Goal: Transaction & Acquisition: Obtain resource

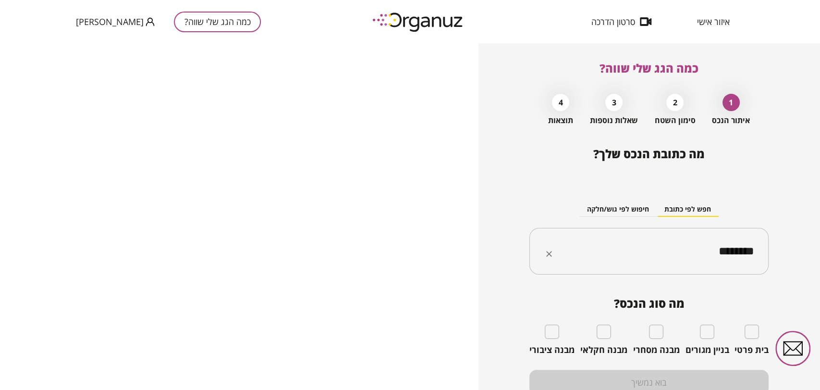
click at [709, 244] on input "********" at bounding box center [652, 251] width 209 height 24
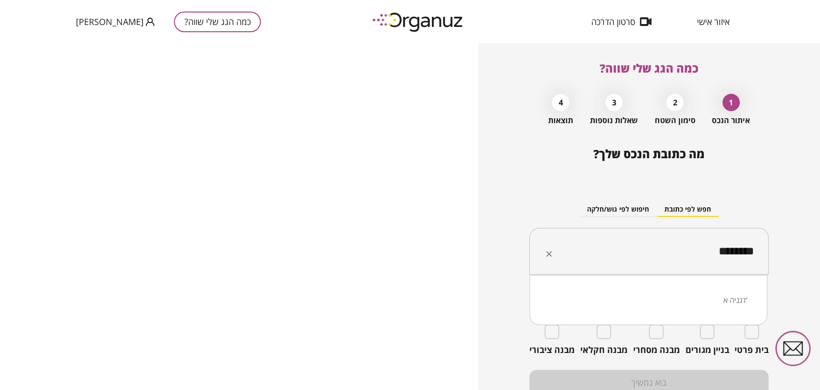
click at [709, 244] on input "********" at bounding box center [652, 251] width 209 height 24
click at [734, 296] on li "[PERSON_NAME] 11 נשר" at bounding box center [648, 299] width 213 height 17
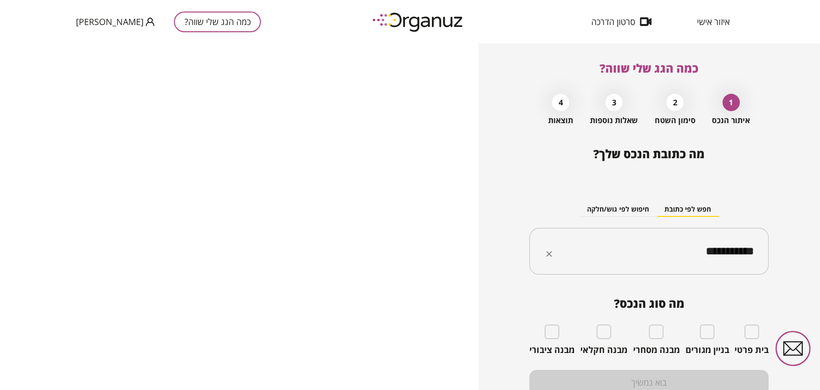
type input "**********"
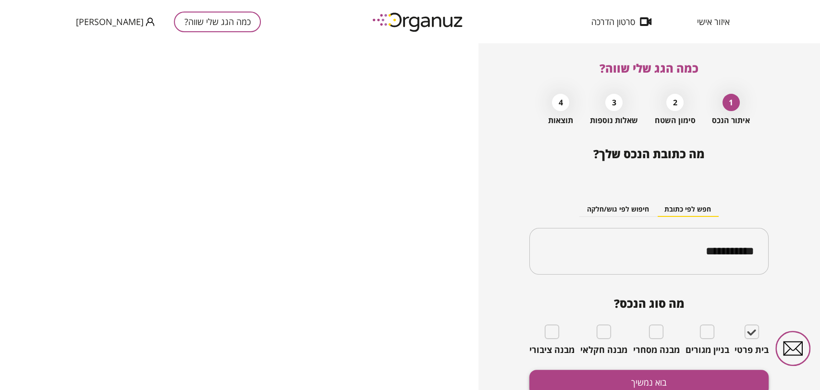
click at [626, 374] on button "בוא נמשיך" at bounding box center [649, 382] width 239 height 25
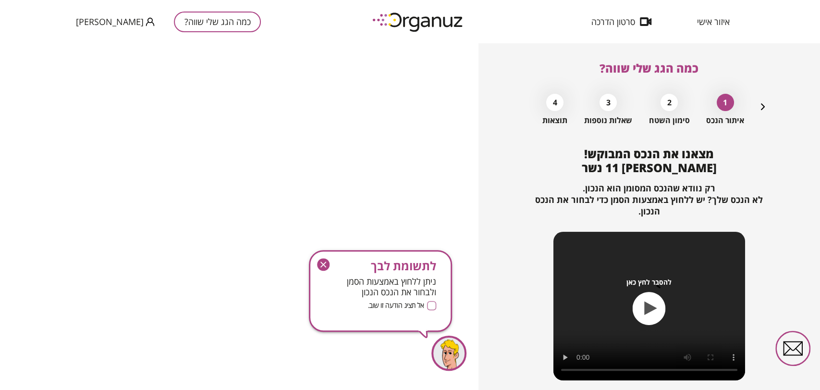
scroll to position [81, 0]
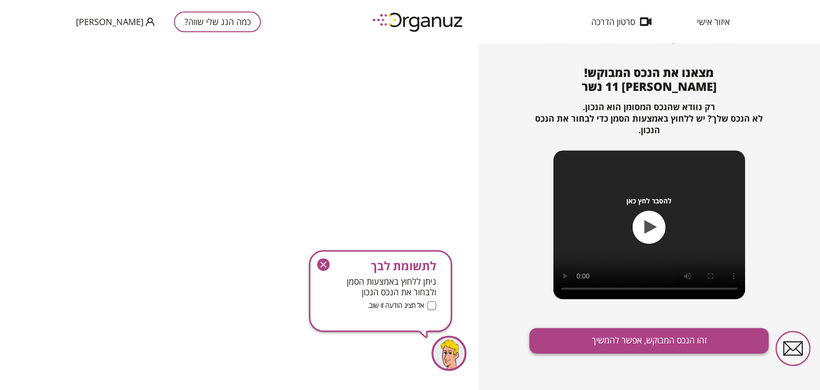
click at [649, 336] on button "זהו הנכס המבוקש, אפשר להמשיך" at bounding box center [649, 340] width 239 height 25
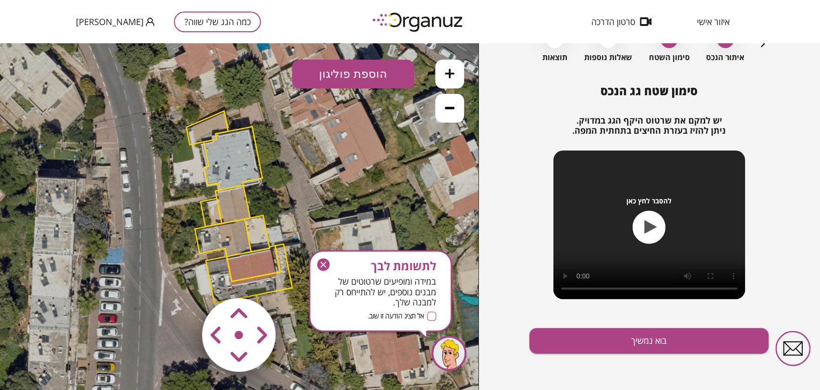
drag, startPoint x: 325, startPoint y: 265, endPoint x: 325, endPoint y: 221, distance: 44.2
click at [325, 265] on icon "button" at bounding box center [323, 264] width 12 height 12
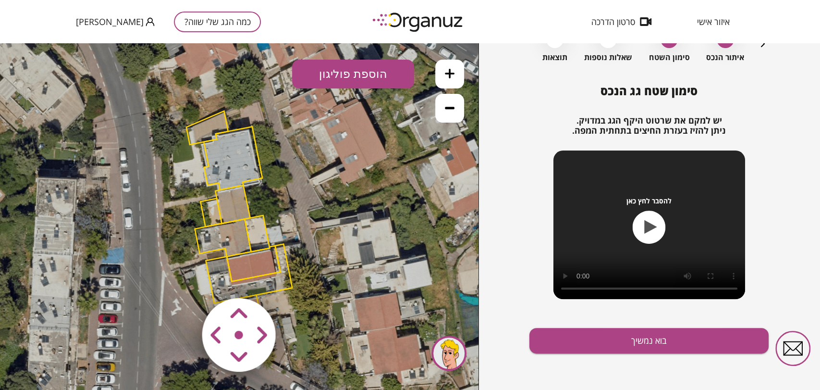
click at [450, 76] on icon at bounding box center [450, 74] width 10 height 10
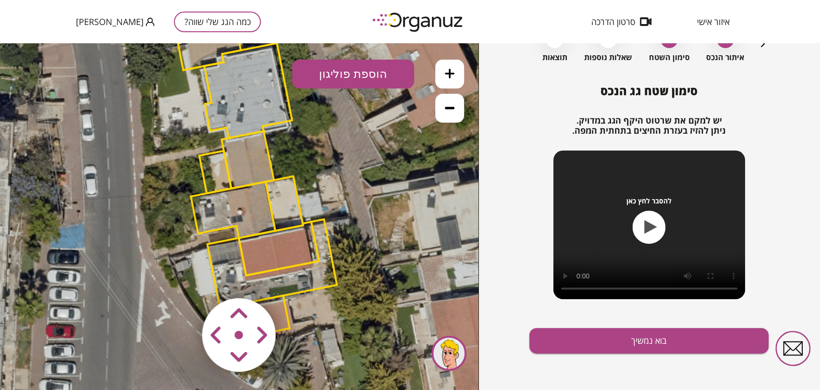
drag, startPoint x: 333, startPoint y: 209, endPoint x: 351, endPoint y: 179, distance: 34.4
click at [351, 179] on icon at bounding box center [257, 178] width 973 height 973
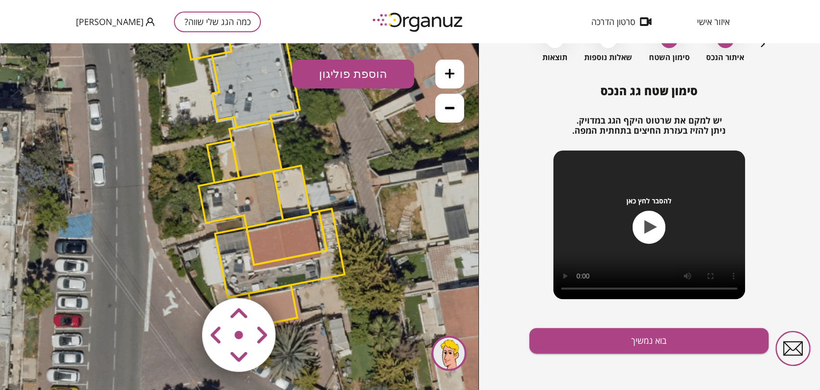
click at [182, 278] on area at bounding box center [182, 278] width 0 height 0
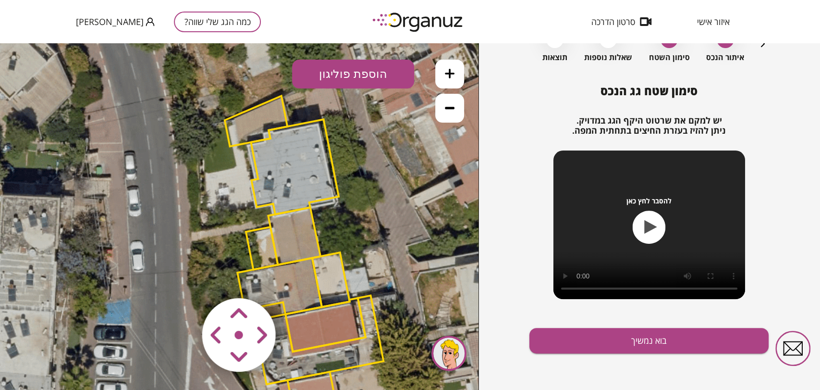
drag, startPoint x: 303, startPoint y: 162, endPoint x: 338, endPoint y: 241, distance: 86.3
click at [338, 241] on icon at bounding box center [303, 254] width 973 height 973
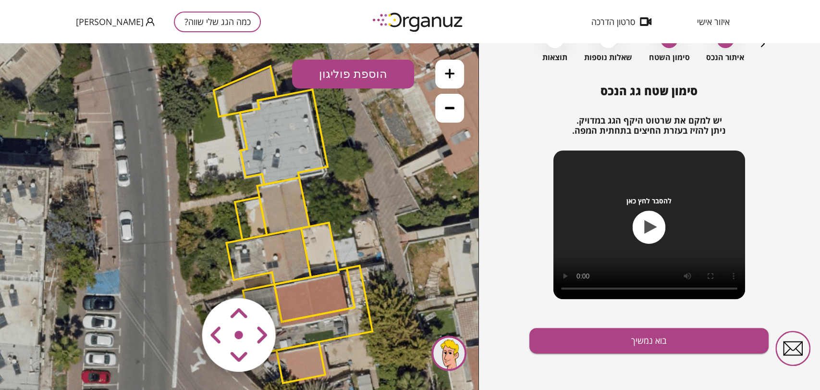
drag, startPoint x: 353, startPoint y: 232, endPoint x: 344, endPoint y: 208, distance: 25.9
click at [344, 208] on icon at bounding box center [292, 224] width 973 height 973
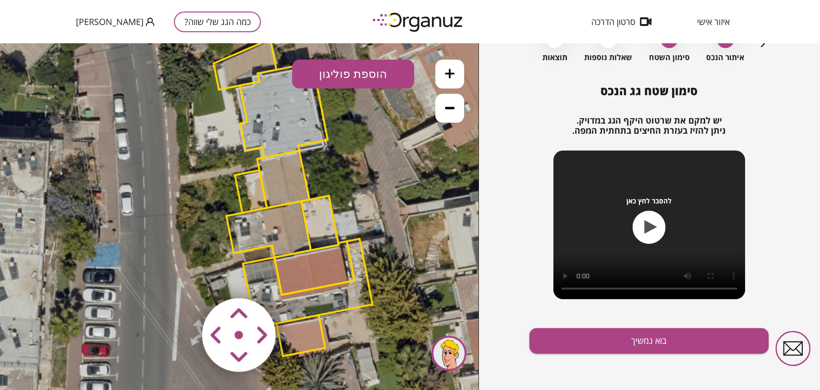
drag, startPoint x: 365, startPoint y: 197, endPoint x: 364, endPoint y: 186, distance: 11.6
click at [364, 186] on icon at bounding box center [292, 197] width 973 height 973
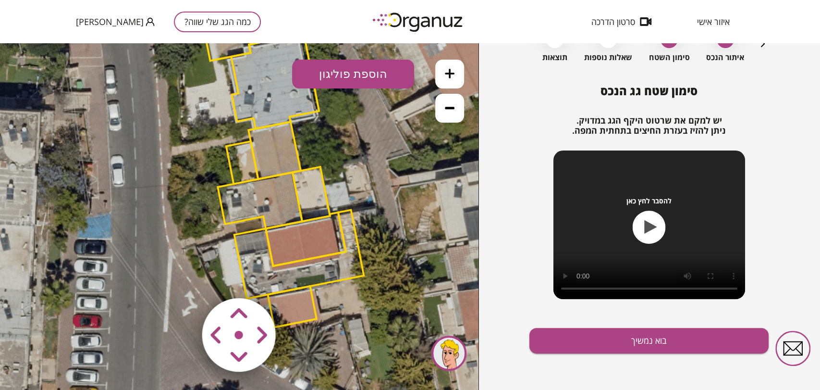
drag, startPoint x: 358, startPoint y: 205, endPoint x: 351, endPoint y: 184, distance: 22.9
click at [351, 184] on icon at bounding box center [284, 168] width 973 height 973
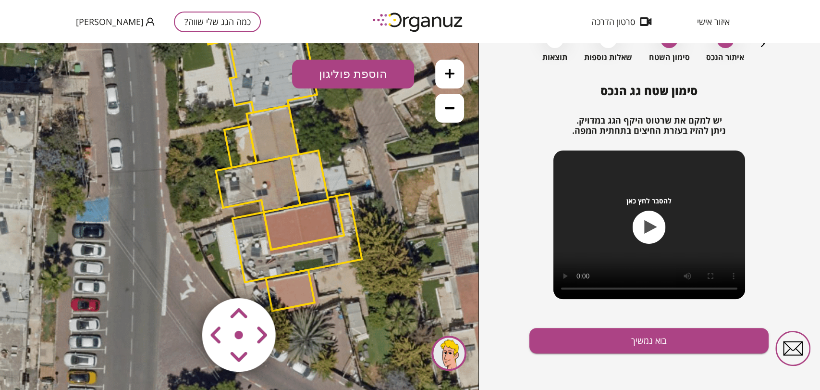
drag, startPoint x: 380, startPoint y: 273, endPoint x: 377, endPoint y: 256, distance: 17.5
click at [377, 256] on icon at bounding box center [282, 152] width 973 height 973
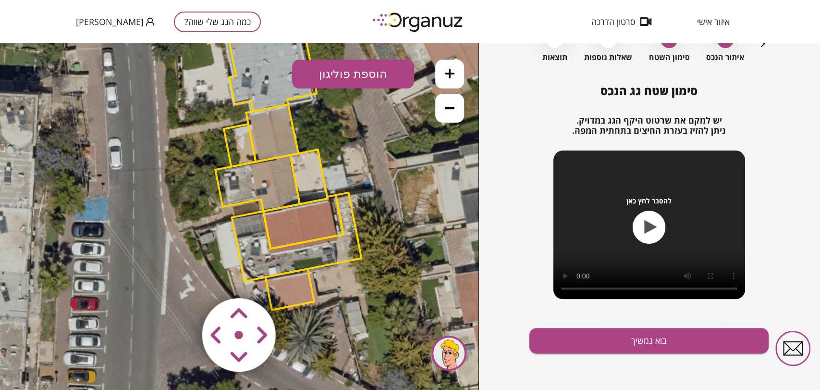
click at [182, 278] on area at bounding box center [182, 278] width 0 height 0
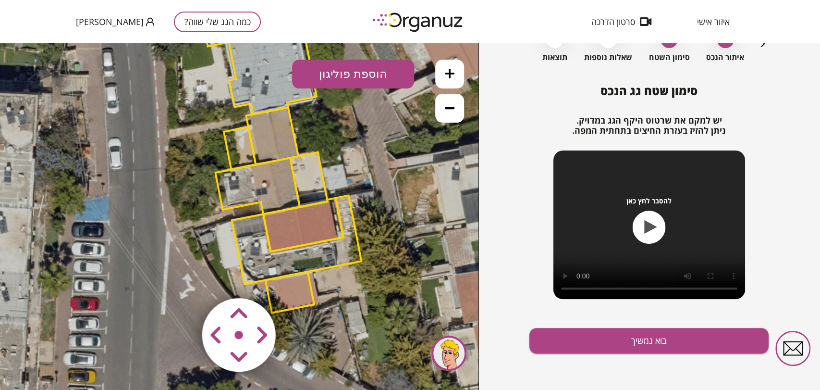
click at [182, 278] on area at bounding box center [182, 278] width 0 height 0
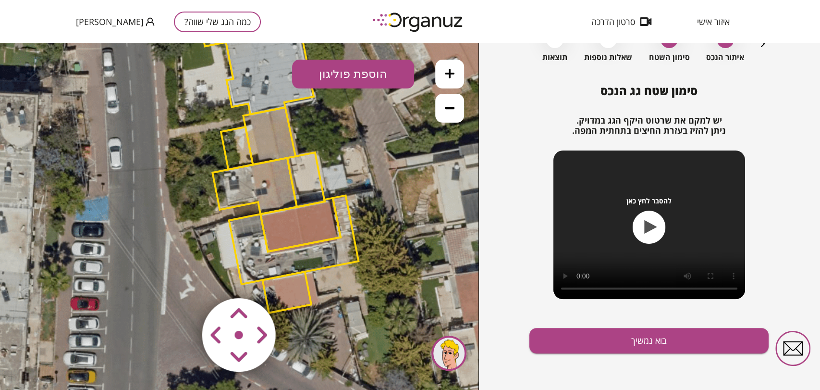
click at [182, 278] on area at bounding box center [182, 278] width 0 height 0
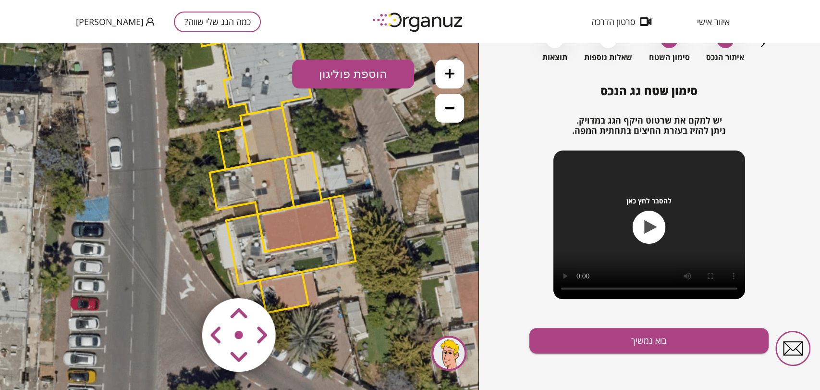
click at [182, 278] on area at bounding box center [182, 278] width 0 height 0
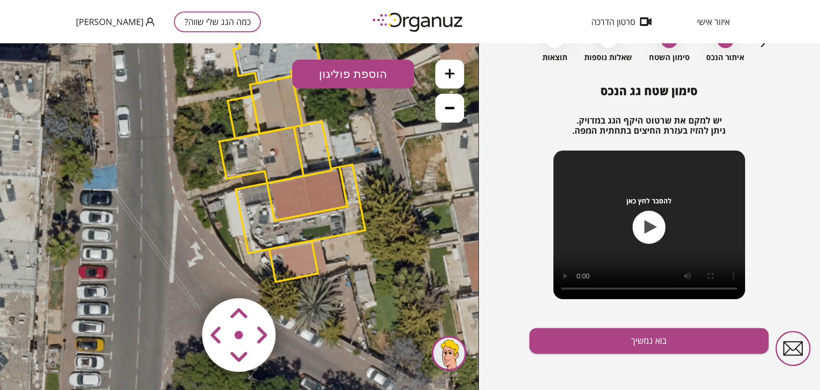
drag, startPoint x: 371, startPoint y: 278, endPoint x: 373, endPoint y: 269, distance: 9.8
click at [373, 269] on icon at bounding box center [289, 119] width 973 height 973
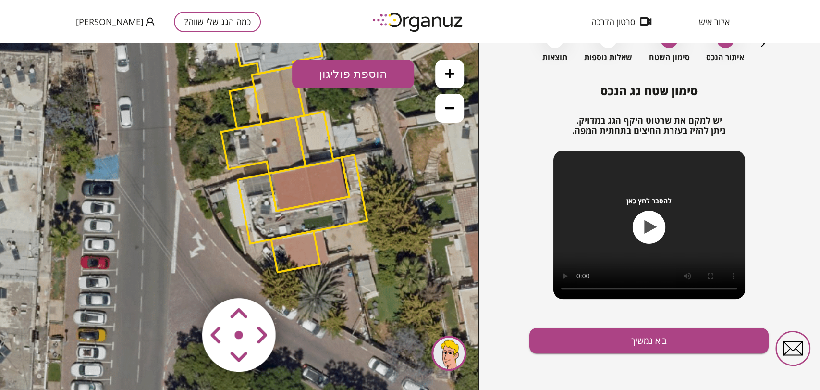
click at [347, 218] on polygon at bounding box center [303, 199] width 130 height 89
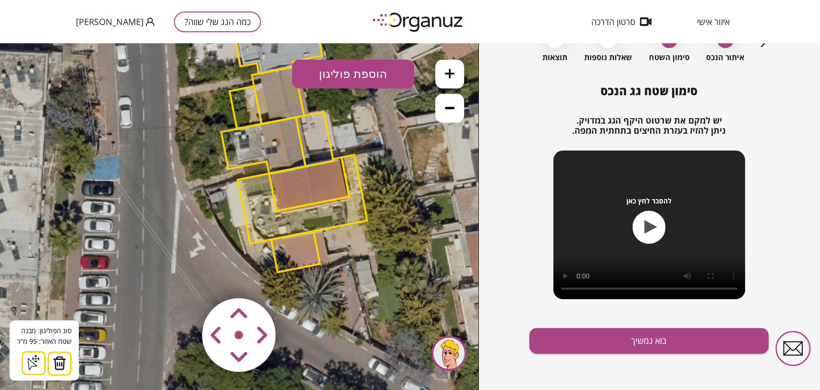
drag, startPoint x: 55, startPoint y: 366, endPoint x: 61, endPoint y: 358, distance: 9.6
click at [55, 366] on img at bounding box center [59, 363] width 13 height 14
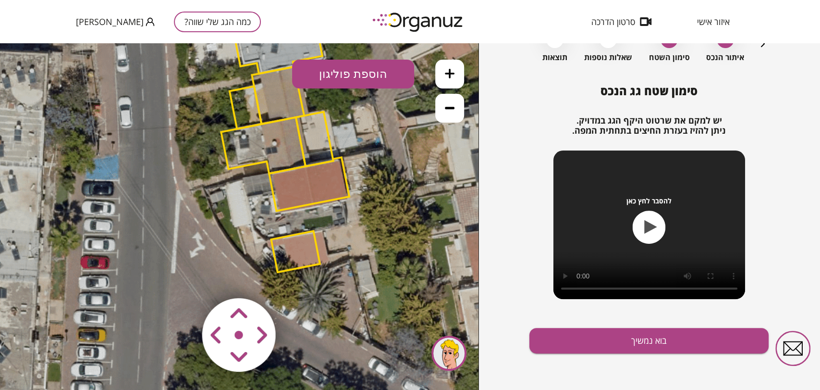
click at [457, 69] on button at bounding box center [449, 74] width 29 height 29
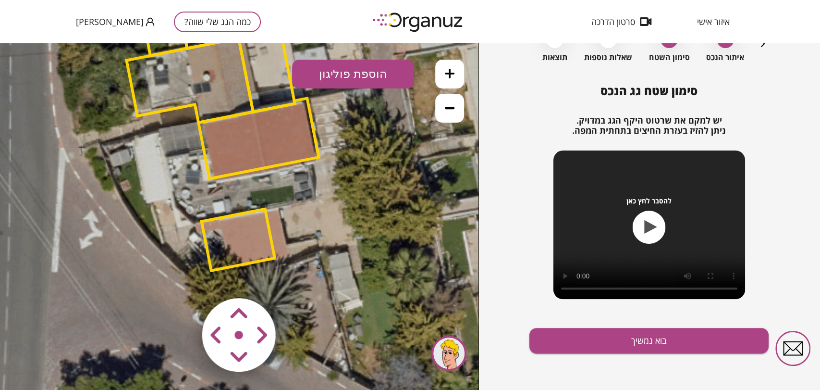
drag, startPoint x: 395, startPoint y: 269, endPoint x: 309, endPoint y: 241, distance: 90.1
click at [309, 241] on icon at bounding box center [233, 28] width 1460 height 1460
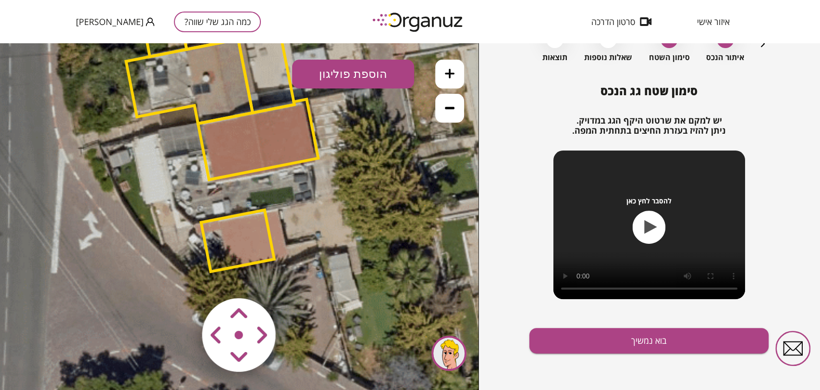
click at [181, 20] on button "כמה הגג שלי שווה?" at bounding box center [217, 22] width 87 height 21
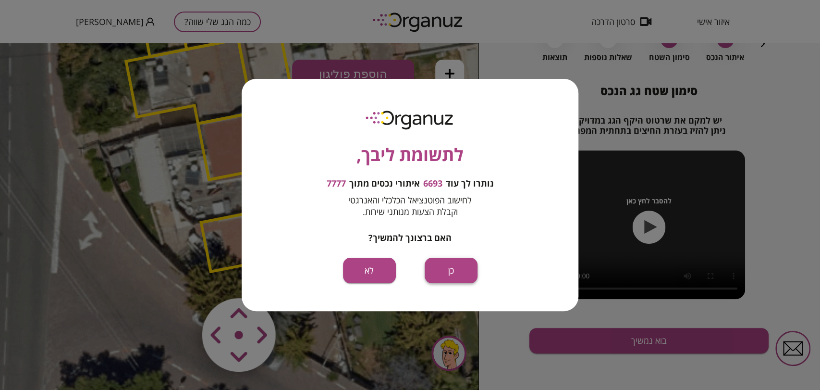
drag, startPoint x: 446, startPoint y: 276, endPoint x: 446, endPoint y: 232, distance: 44.2
click at [446, 276] on button "כן" at bounding box center [451, 270] width 53 height 25
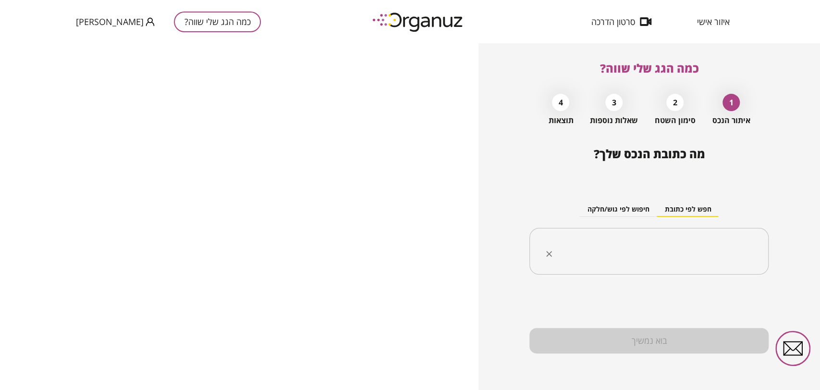
click at [646, 250] on input "text" at bounding box center [652, 251] width 209 height 24
click at [663, 262] on input "text" at bounding box center [652, 251] width 209 height 24
paste input "********"
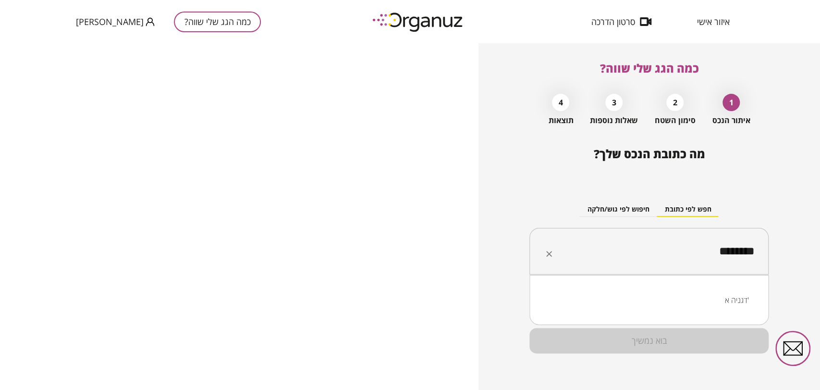
click at [732, 306] on li "דגניה א'" at bounding box center [649, 299] width 214 height 17
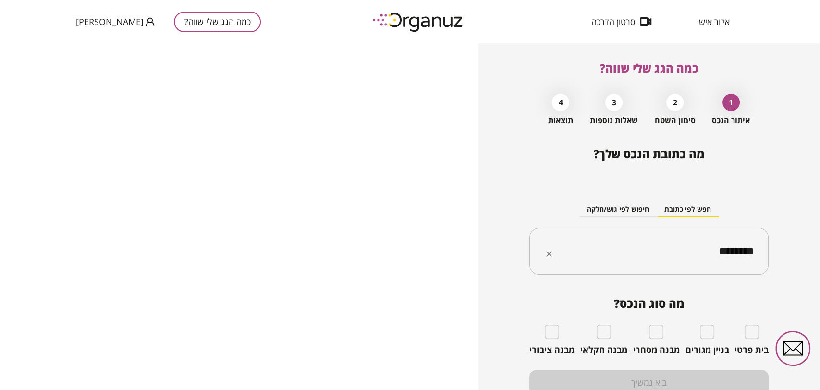
type input "********"
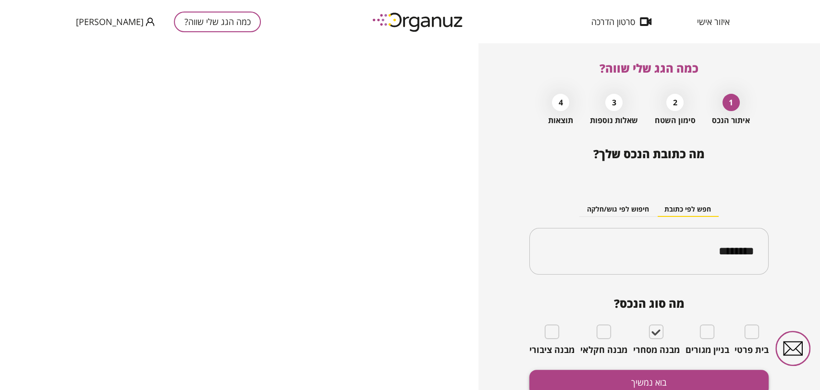
click at [662, 380] on button "בוא נמשיך" at bounding box center [649, 382] width 239 height 25
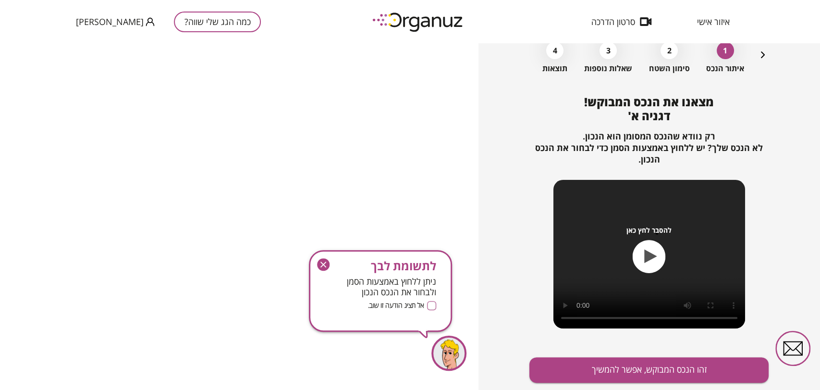
scroll to position [53, 0]
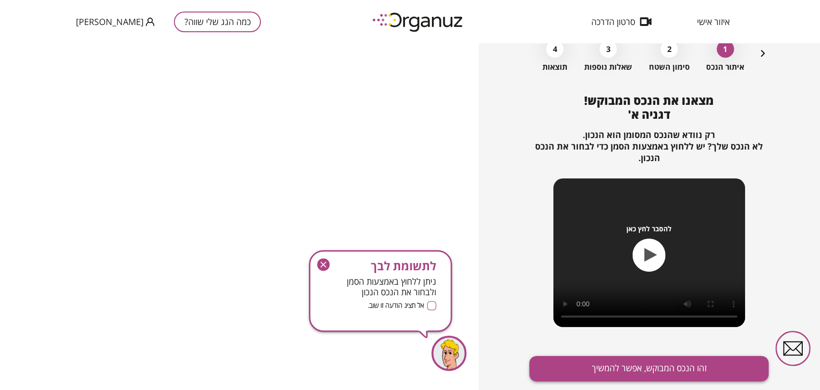
click at [643, 375] on button "זהו הנכס המבוקש, אפשר להמשיך" at bounding box center [649, 368] width 239 height 25
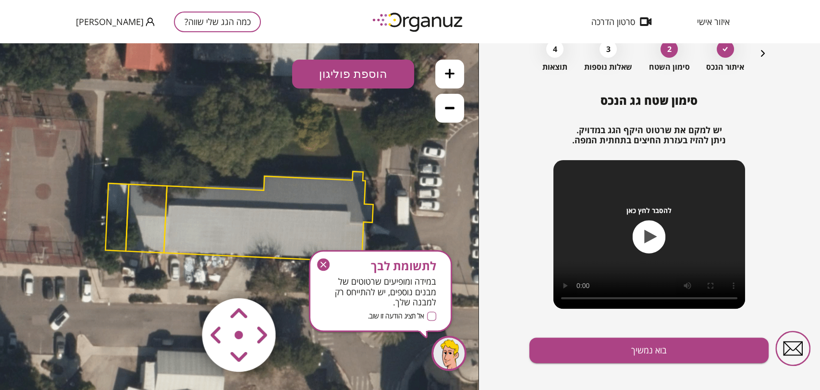
drag, startPoint x: 325, startPoint y: 265, endPoint x: 347, endPoint y: 246, distance: 29.3
click at [325, 265] on icon "button" at bounding box center [323, 264] width 12 height 12
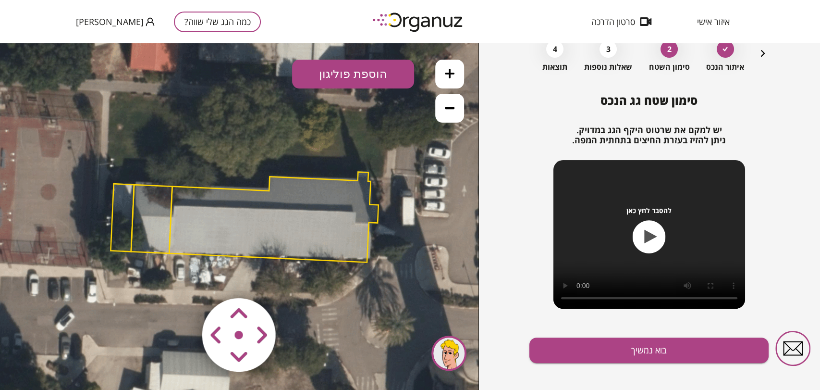
drag, startPoint x: 371, startPoint y: 293, endPoint x: 380, endPoint y: 300, distance: 10.9
click at [380, 300] on icon at bounding box center [244, 218] width 807 height 807
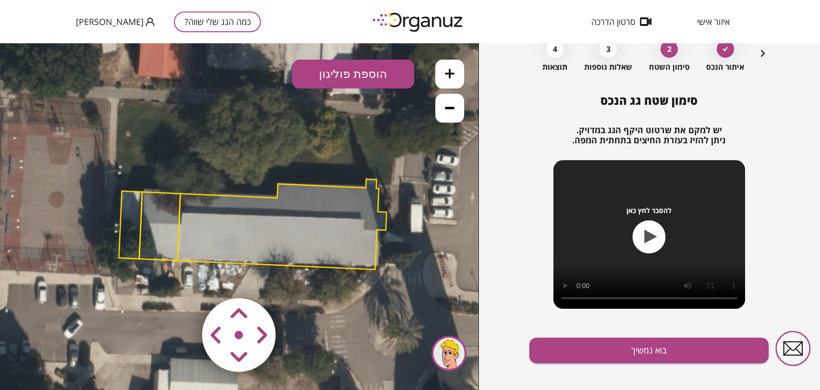
click at [182, 278] on area at bounding box center [182, 278] width 0 height 0
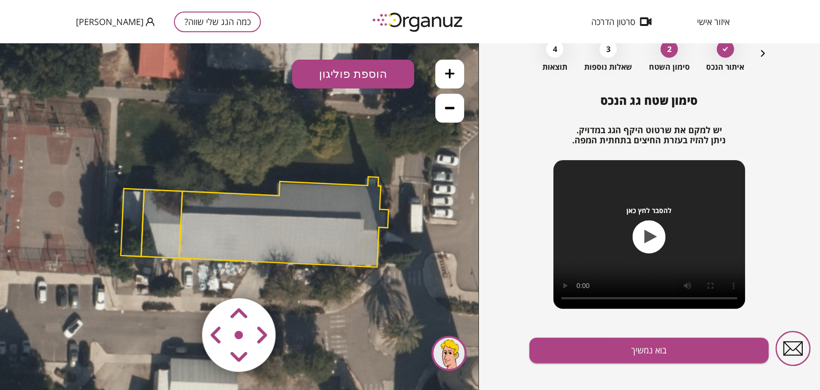
drag, startPoint x: 317, startPoint y: 319, endPoint x: 333, endPoint y: 320, distance: 16.8
click at [333, 320] on div ".st0 { fill: #FFFFFF; } 10" at bounding box center [239, 216] width 479 height 346
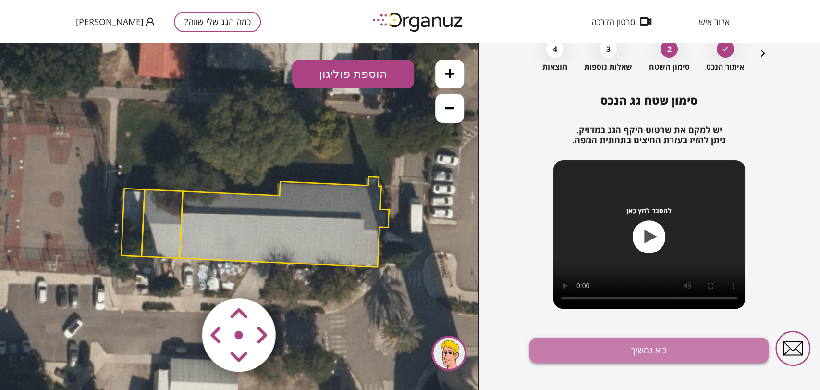
click at [609, 347] on button "בוא נמשיך" at bounding box center [649, 349] width 239 height 25
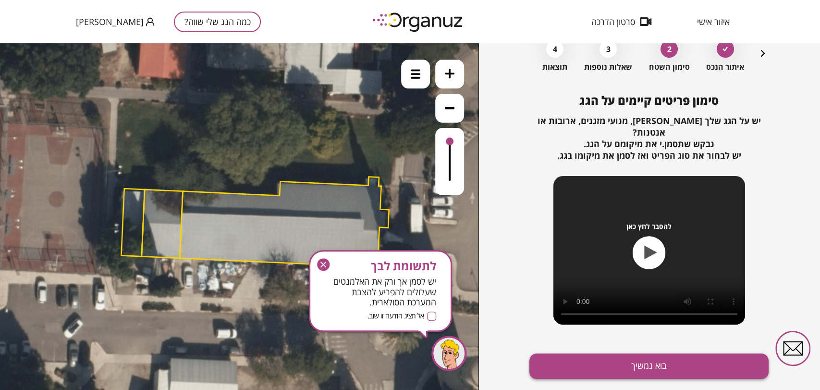
click at [608, 355] on button "בוא נמשיך" at bounding box center [649, 365] width 239 height 25
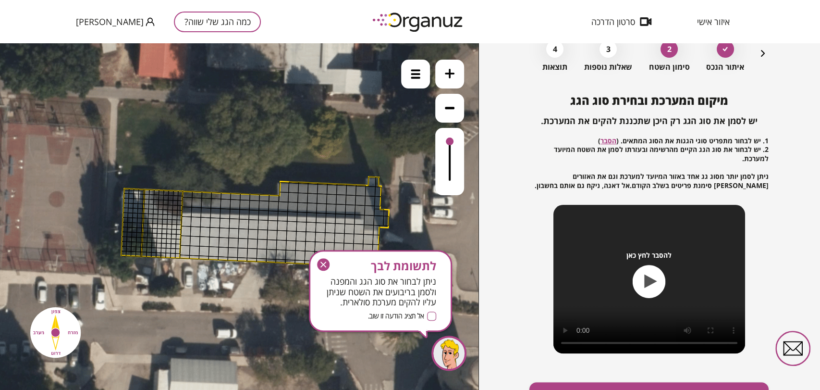
click at [446, 73] on icon at bounding box center [450, 74] width 10 height 10
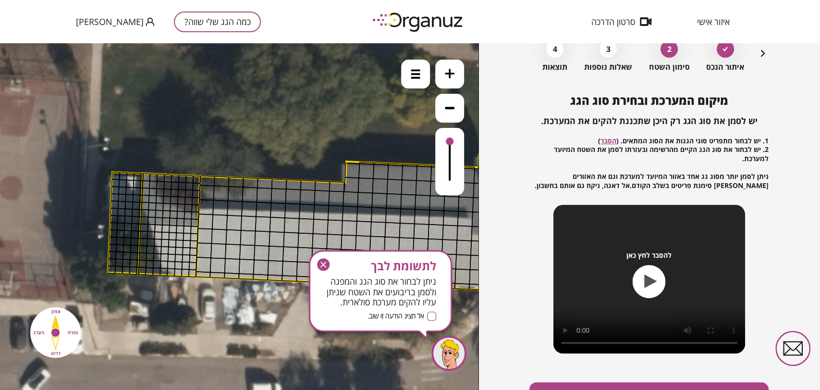
drag, startPoint x: 210, startPoint y: 345, endPoint x: 255, endPoint y: 341, distance: 45.3
click at [255, 342] on icon at bounding box center [305, 228] width 1211 height 1211
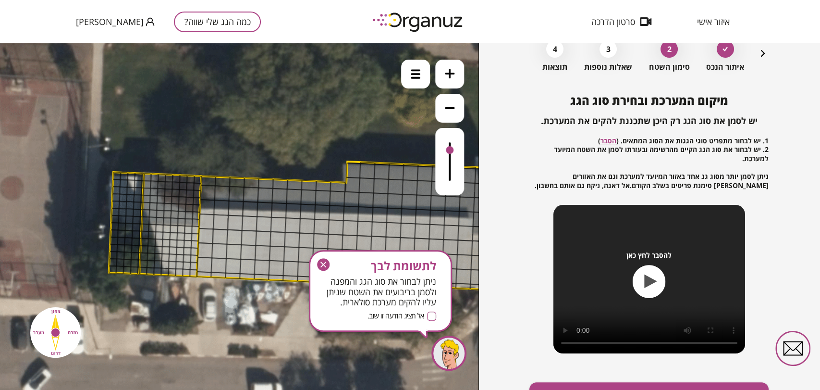
drag, startPoint x: 453, startPoint y: 140, endPoint x: 446, endPoint y: 136, distance: 8.3
click at [446, 136] on div at bounding box center [449, 161] width 29 height 67
click at [322, 261] on icon "button" at bounding box center [323, 264] width 12 height 12
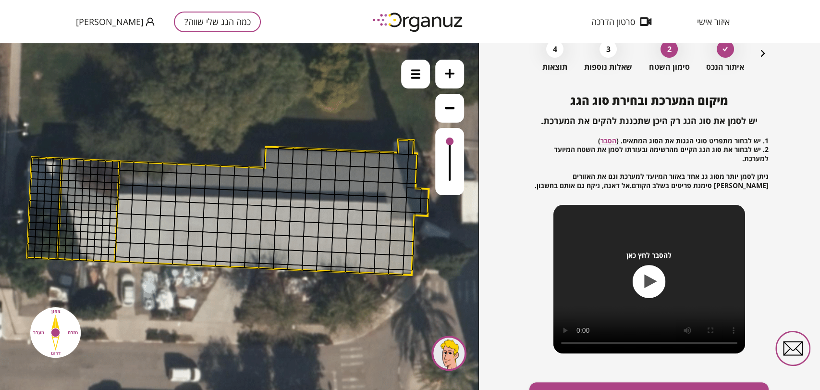
drag, startPoint x: 304, startPoint y: 136, endPoint x: 222, endPoint y: 121, distance: 82.6
click at [222, 121] on icon at bounding box center [224, 213] width 1211 height 1211
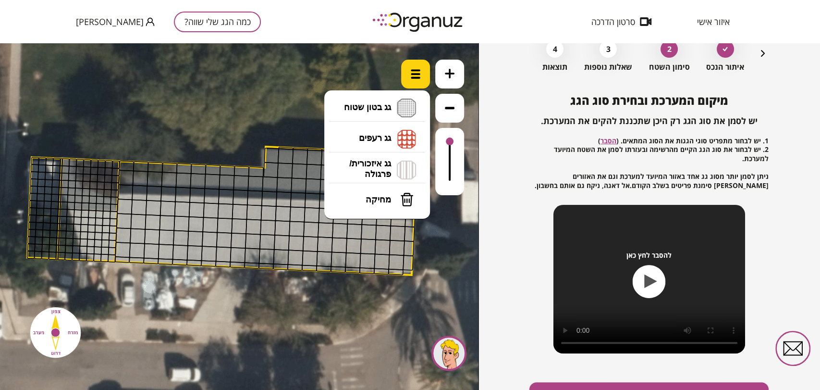
click at [407, 66] on div at bounding box center [415, 74] width 29 height 29
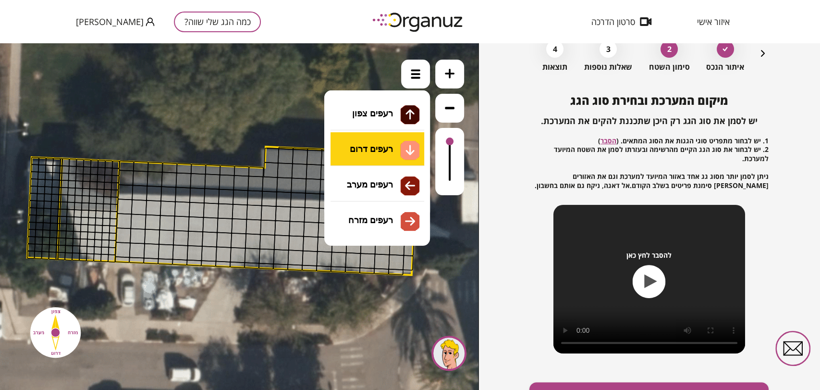
click at [379, 139] on li "גג רעפים רעפים צפון רעפים דרום רעפים מערב רעפים מזרח" at bounding box center [377, 138] width 101 height 31
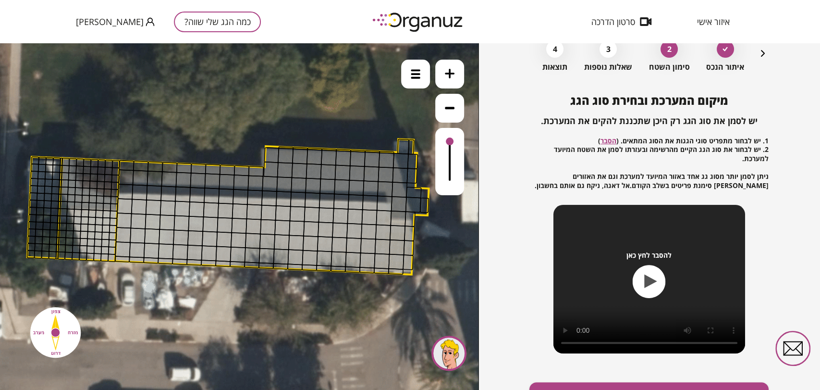
click at [396, 73] on icon at bounding box center [224, 212] width 1211 height 1211
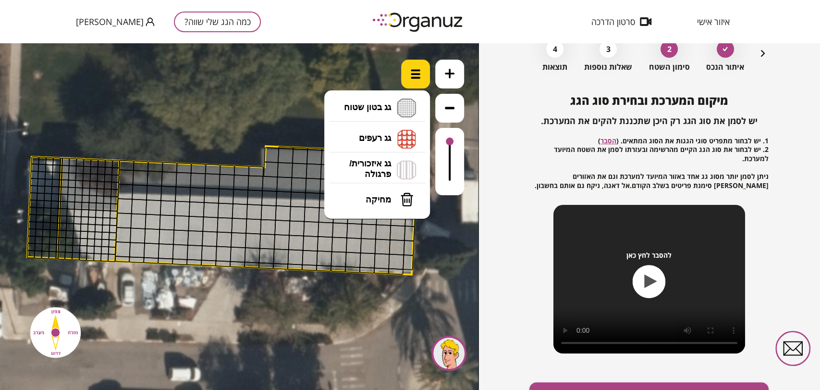
click at [408, 74] on div at bounding box center [415, 74] width 29 height 29
click at [384, 161] on li "גג איזכורית/ פרגולה איזכורית צפון איזכורית דרום איזכורית מערב איזכורית מזרח" at bounding box center [377, 169] width 101 height 31
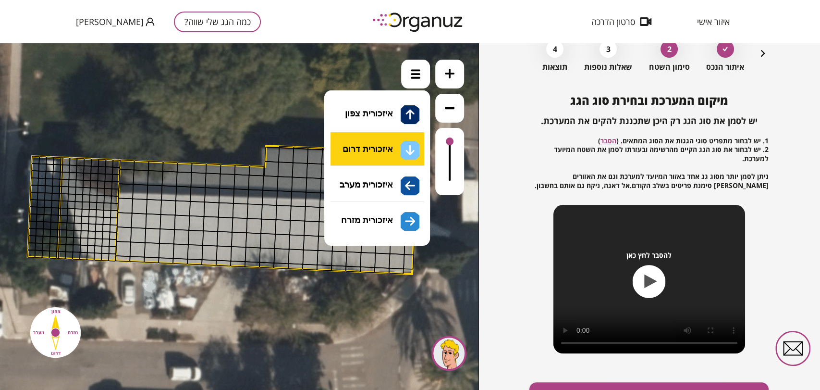
click at [384, 153] on div ".st0 { fill: #FFFFFF; } 10" at bounding box center [239, 216] width 479 height 346
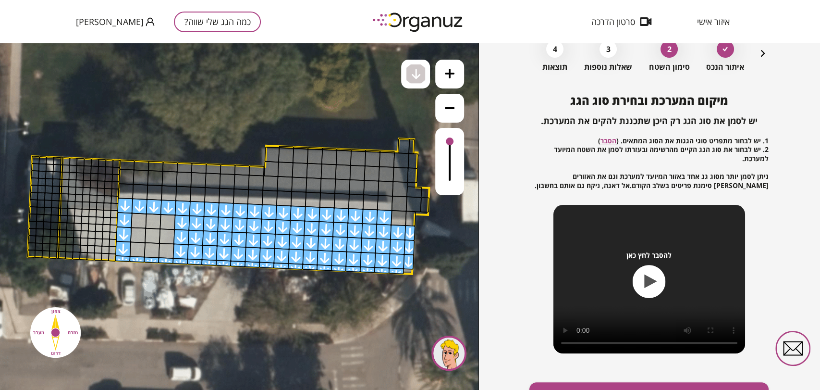
drag, startPoint x: 406, startPoint y: 226, endPoint x: 215, endPoint y: 228, distance: 190.3
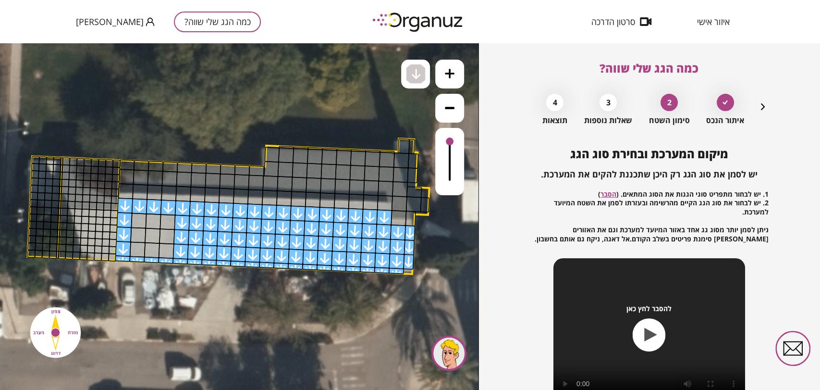
click at [188, 21] on button "כמה הגג שלי שווה?" at bounding box center [217, 22] width 87 height 21
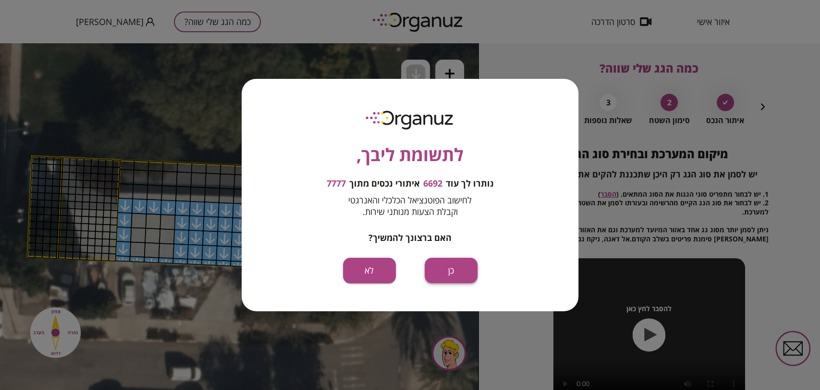
click at [464, 270] on button "כן" at bounding box center [451, 270] width 53 height 25
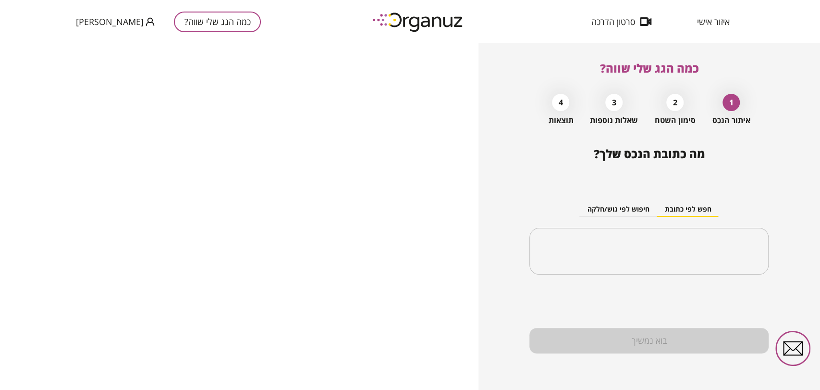
click at [709, 25] on span "איזור אישי" at bounding box center [713, 22] width 33 height 10
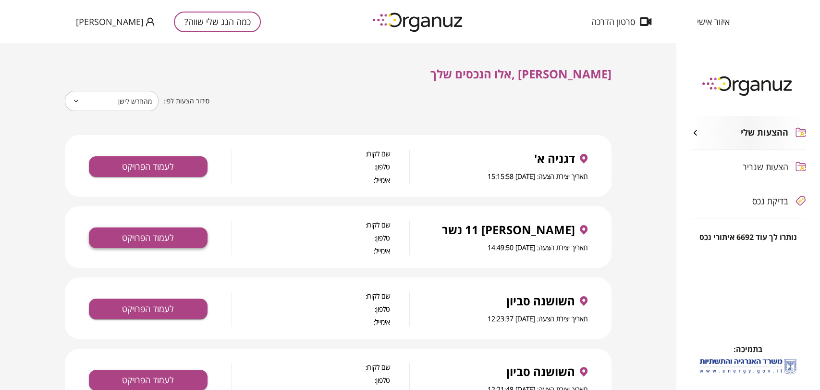
click at [150, 234] on button "לעמוד הפרויקט" at bounding box center [148, 237] width 119 height 21
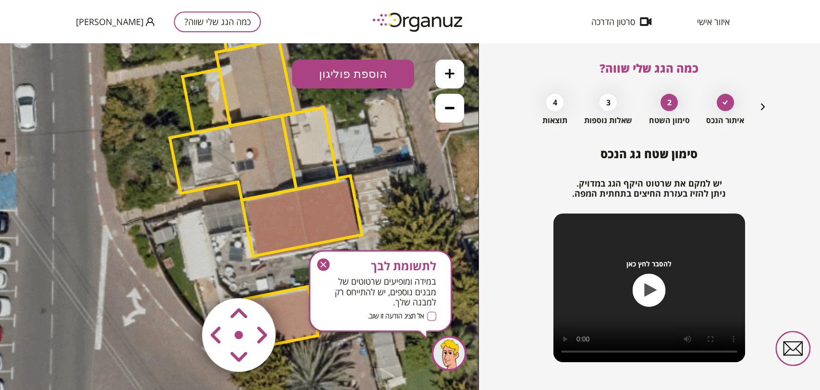
drag, startPoint x: 318, startPoint y: 196, endPoint x: 359, endPoint y: 279, distance: 93.0
click at [359, 279] on icon at bounding box center [276, 105] width 1460 height 1460
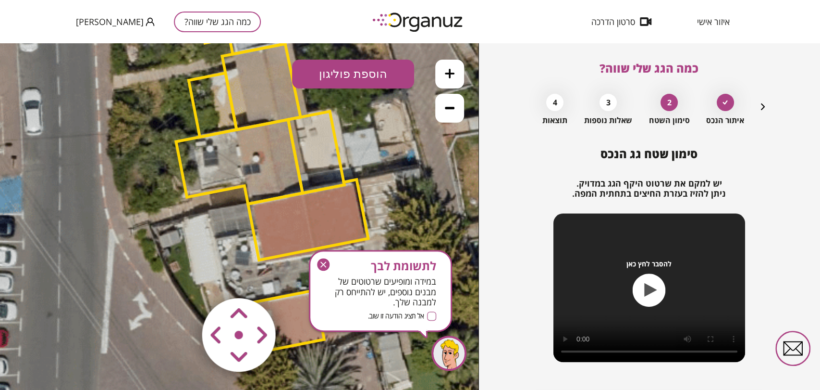
click at [215, 173] on polygon at bounding box center [239, 162] width 126 height 84
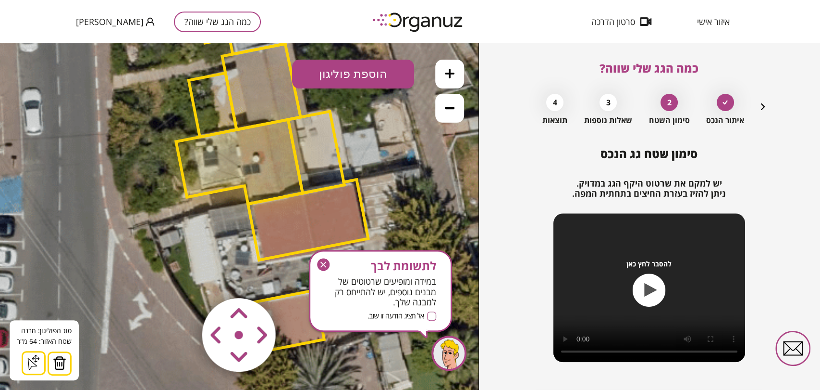
click at [67, 369] on button at bounding box center [60, 363] width 24 height 24
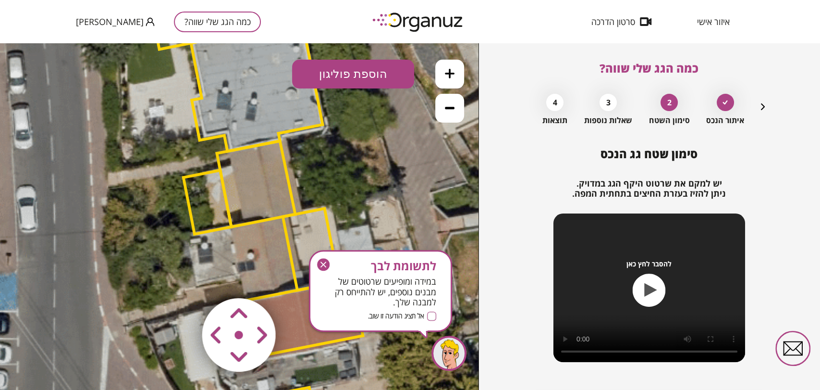
drag, startPoint x: 227, startPoint y: 207, endPoint x: 223, endPoint y: 305, distance: 98.6
click at [223, 305] on div ".st0 { fill: #FFFFFF; } 0" at bounding box center [239, 216] width 479 height 346
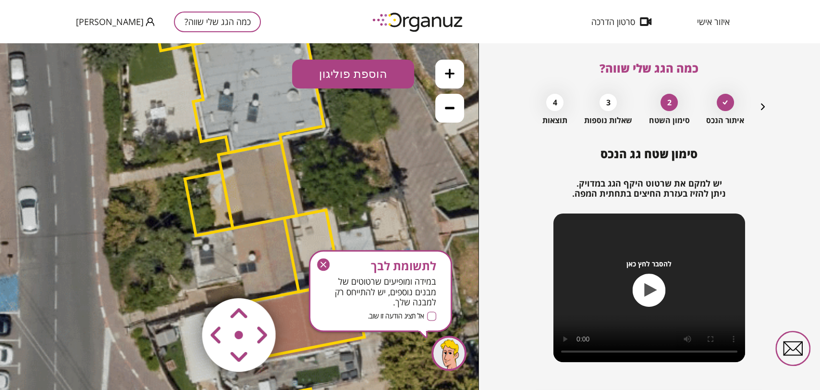
click at [342, 73] on button "הוספת פוליגון" at bounding box center [353, 74] width 122 height 29
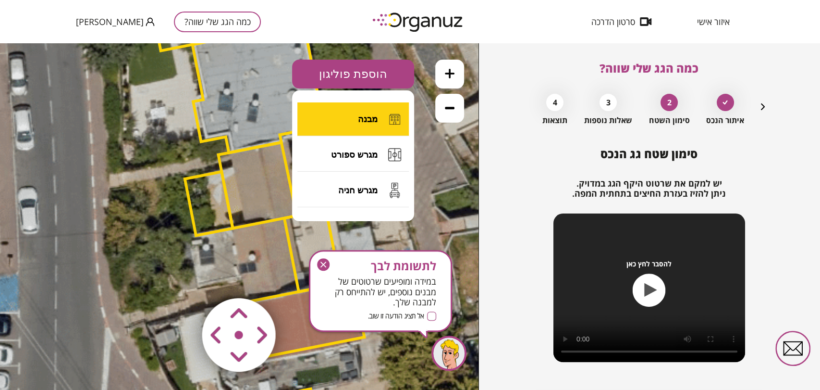
click at [360, 111] on button "מבנה" at bounding box center [352, 119] width 111 height 34
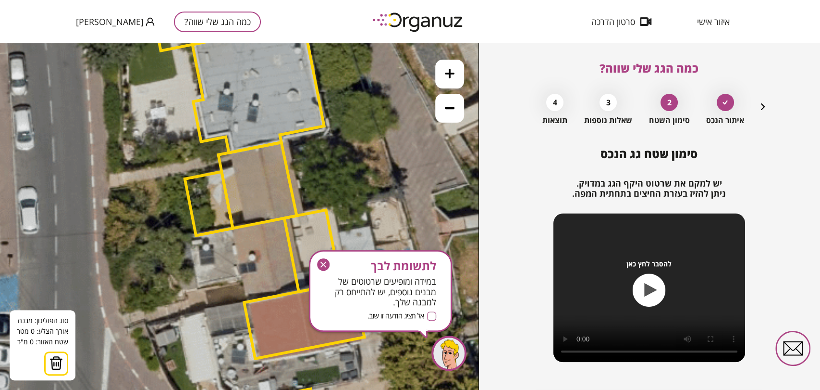
click at [188, 242] on icon at bounding box center [278, 208] width 1460 height 1460
click at [166, 246] on polygon at bounding box center [177, 244] width 22 height 4
click at [173, 293] on polygon at bounding box center [177, 267] width 22 height 51
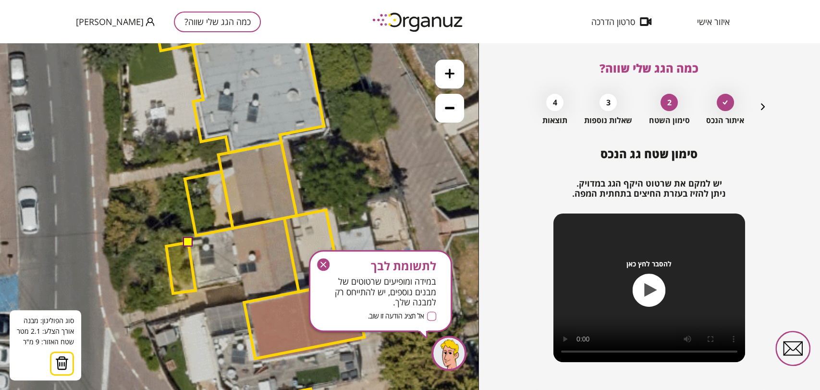
click at [196, 290] on polygon at bounding box center [180, 267] width 29 height 51
click at [188, 241] on button at bounding box center [188, 242] width 10 height 10
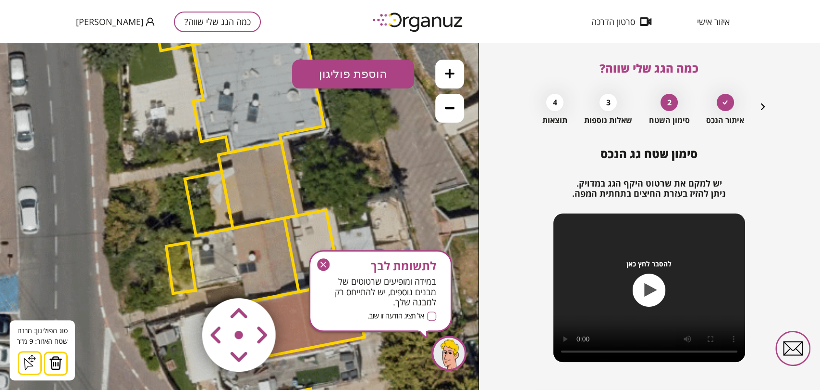
drag, startPoint x: 322, startPoint y: 259, endPoint x: 330, endPoint y: 201, distance: 58.6
click at [322, 259] on icon "button" at bounding box center [323, 264] width 12 height 12
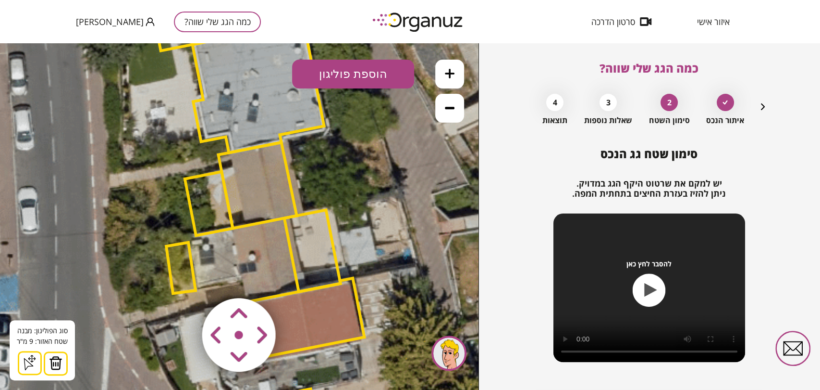
click at [179, 268] on polygon at bounding box center [180, 267] width 29 height 51
click at [182, 278] on area at bounding box center [182, 278] width 0 height 0
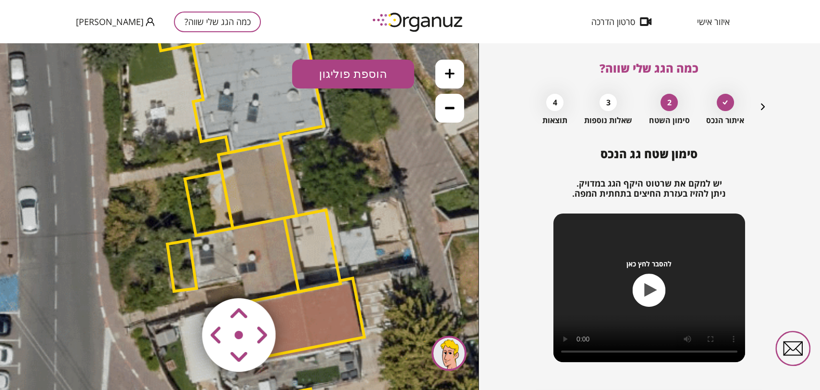
click at [185, 266] on polygon at bounding box center [181, 265] width 29 height 51
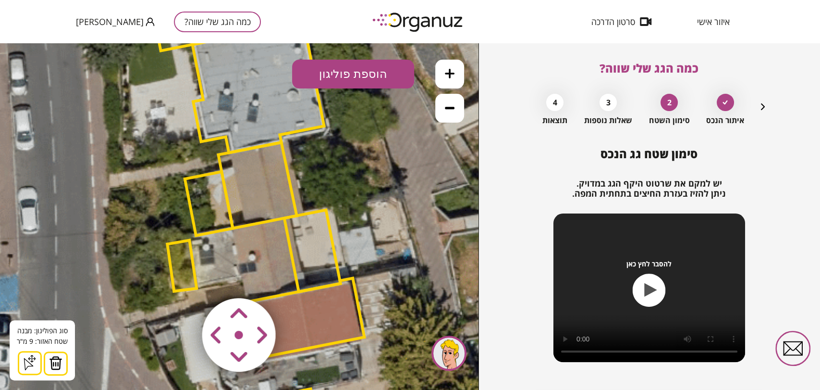
click at [64, 364] on button at bounding box center [56, 363] width 24 height 24
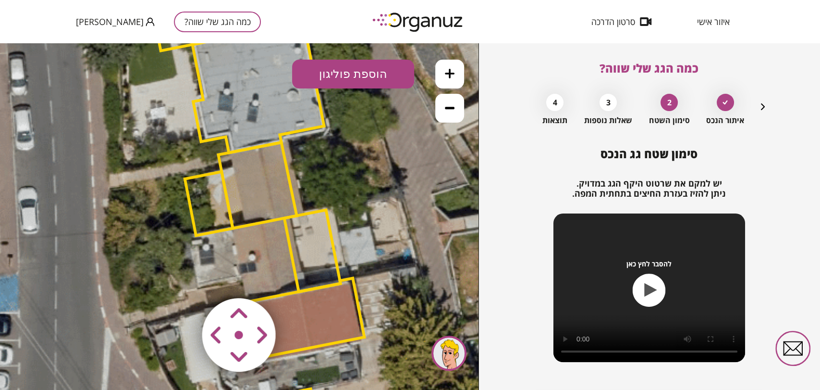
click at [319, 247] on polygon at bounding box center [312, 251] width 56 height 82
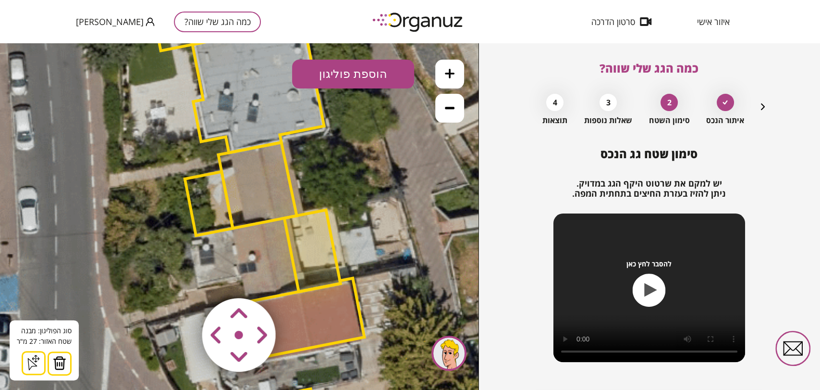
click at [59, 364] on img at bounding box center [59, 363] width 13 height 14
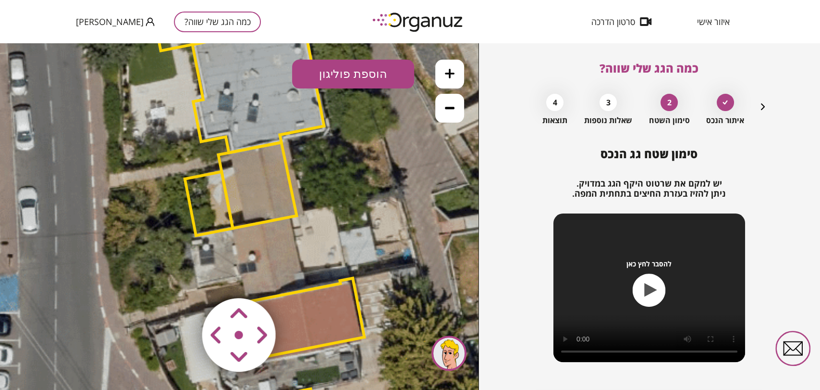
click at [235, 207] on polygon at bounding box center [257, 185] width 78 height 86
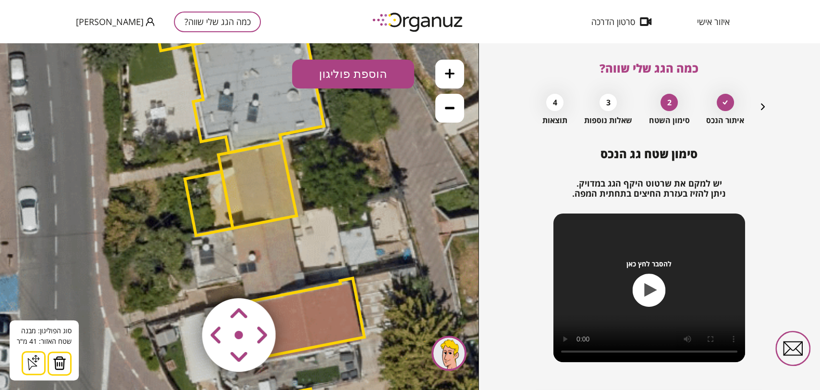
click at [218, 210] on polygon at bounding box center [209, 204] width 48 height 64
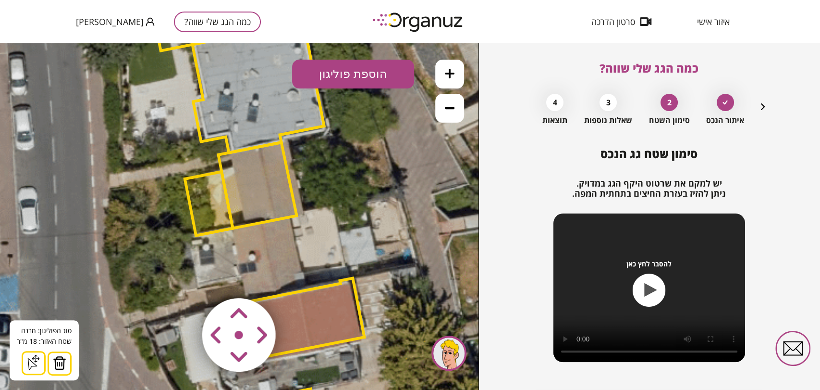
click at [59, 363] on img at bounding box center [59, 363] width 13 height 14
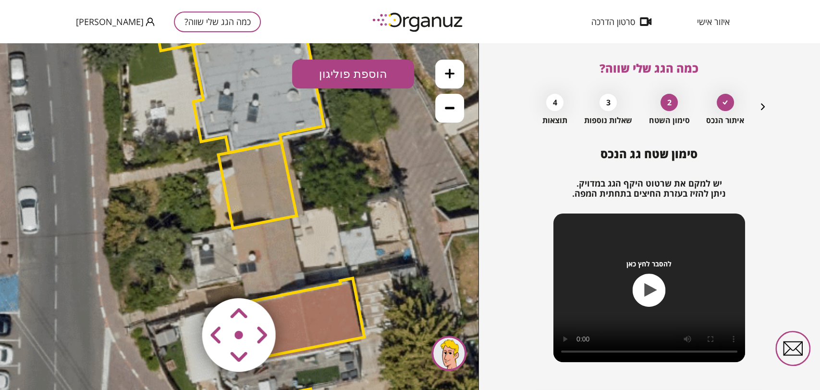
click at [241, 181] on polygon at bounding box center [257, 185] width 78 height 86
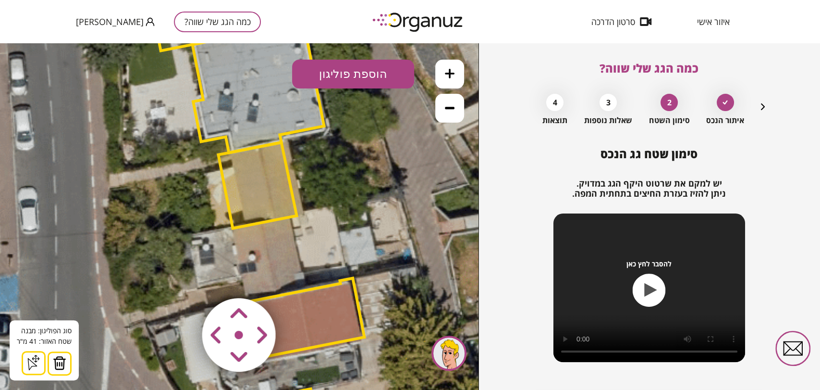
click at [67, 360] on button at bounding box center [60, 363] width 24 height 24
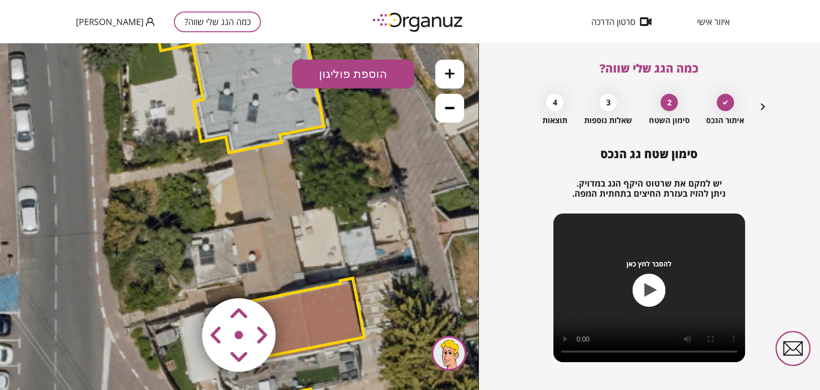
click at [182, 278] on area at bounding box center [182, 278] width 0 height 0
click at [335, 315] on polygon at bounding box center [304, 318] width 120 height 80
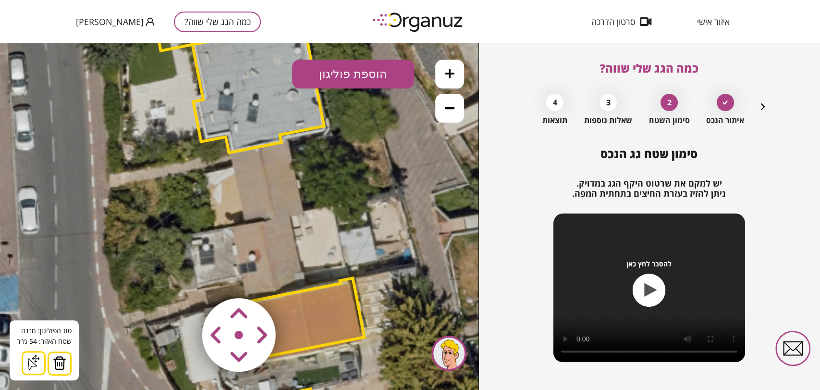
click at [57, 357] on img at bounding box center [59, 363] width 13 height 14
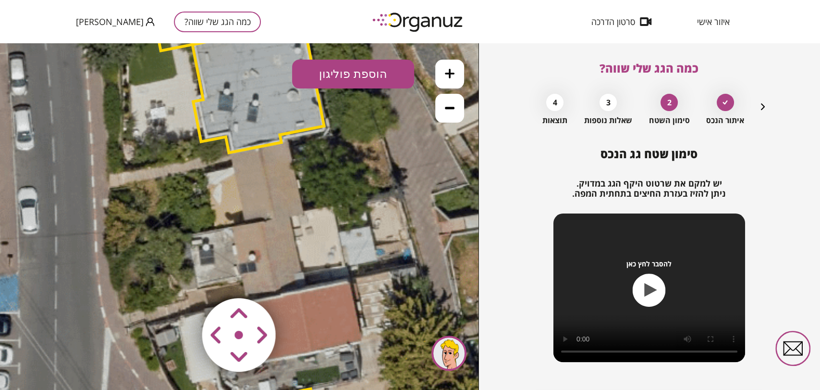
click at [335, 82] on button "הוספת פוליגון" at bounding box center [353, 74] width 122 height 29
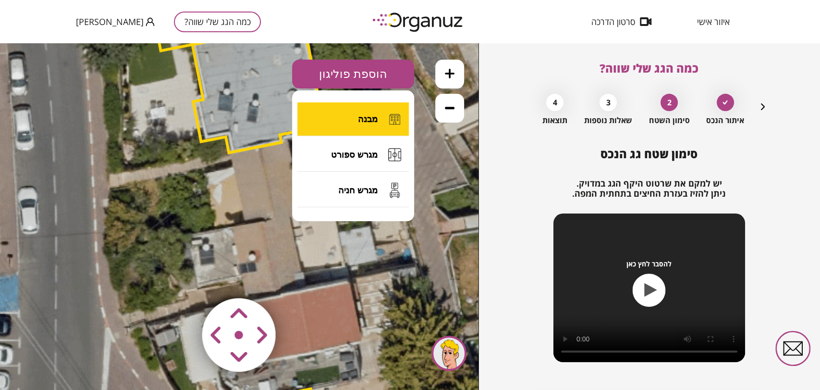
click at [325, 116] on button "מבנה" at bounding box center [352, 119] width 111 height 34
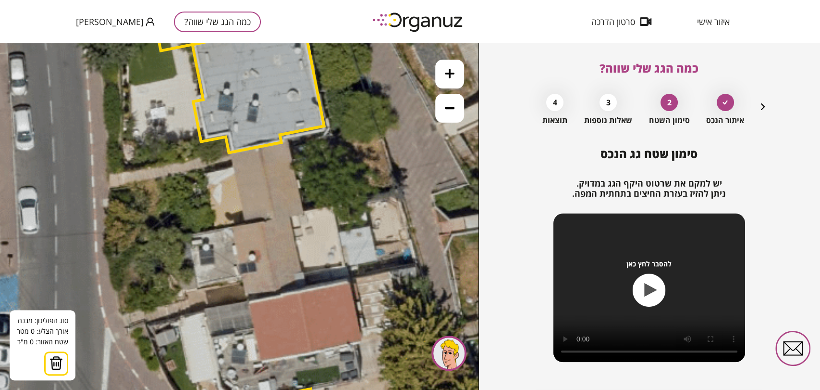
click at [165, 242] on icon at bounding box center [278, 208] width 1460 height 1460
click at [173, 294] on icon at bounding box center [278, 208] width 1460 height 1460
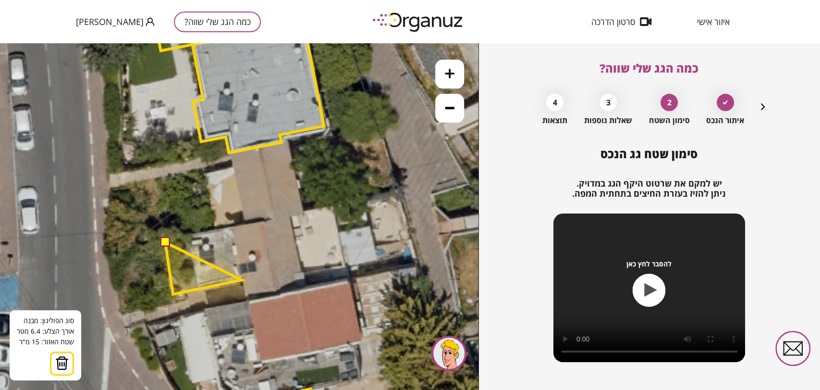
click at [241, 280] on polygon at bounding box center [203, 268] width 76 height 52
click at [245, 297] on polygon at bounding box center [204, 269] width 79 height 55
click at [307, 285] on polygon at bounding box center [235, 269] width 141 height 55
click at [304, 273] on polygon at bounding box center [235, 269] width 141 height 55
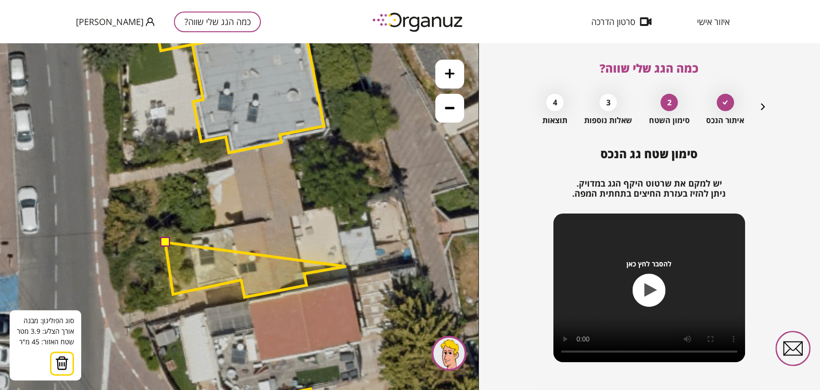
click at [346, 266] on icon at bounding box center [278, 208] width 1460 height 1460
click at [379, 261] on icon at bounding box center [278, 208] width 1460 height 1460
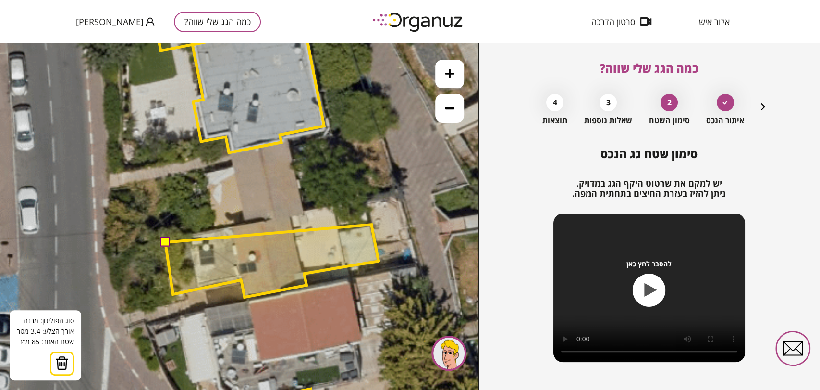
click at [372, 225] on polygon at bounding box center [271, 260] width 213 height 73
click at [342, 232] on polygon at bounding box center [271, 260] width 213 height 73
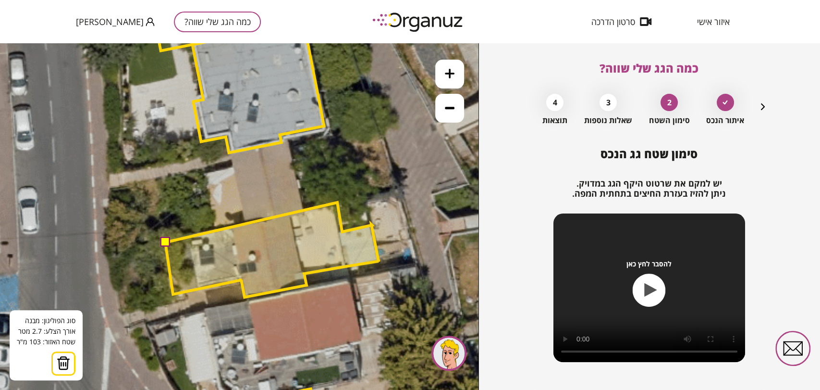
click at [337, 202] on polygon at bounding box center [271, 249] width 213 height 95
click at [165, 240] on button at bounding box center [165, 242] width 10 height 10
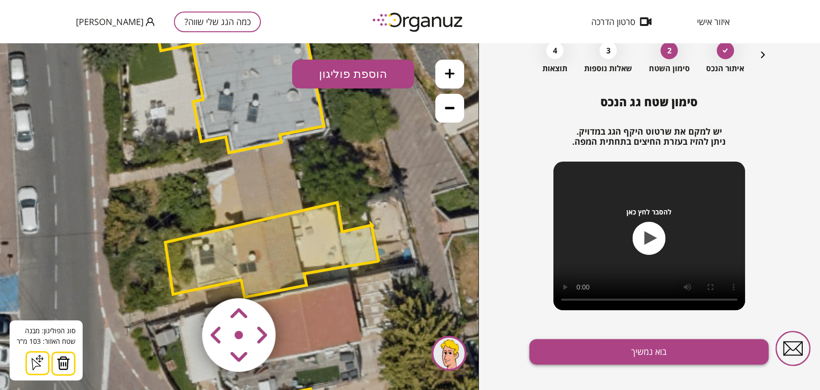
scroll to position [53, 0]
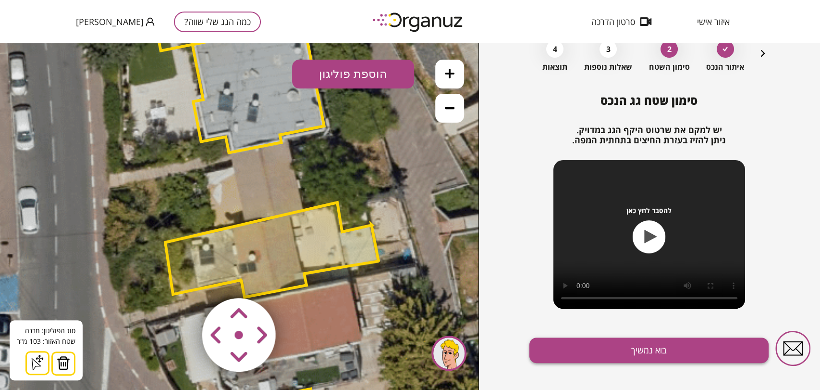
click at [641, 347] on button "בוא נמשיך" at bounding box center [649, 349] width 239 height 25
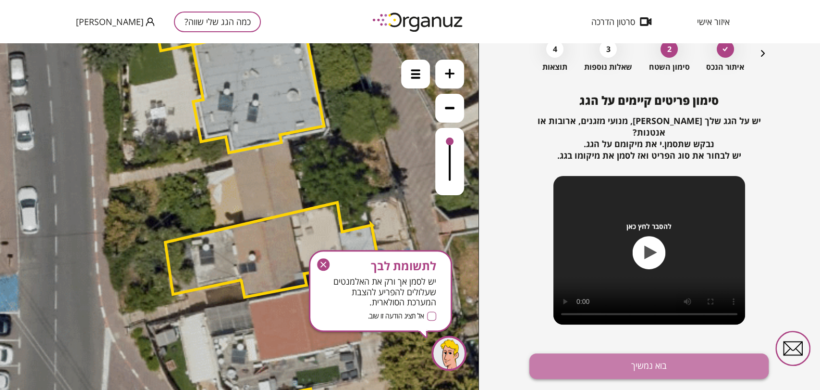
click at [643, 355] on button "בוא נמשיך" at bounding box center [649, 365] width 239 height 25
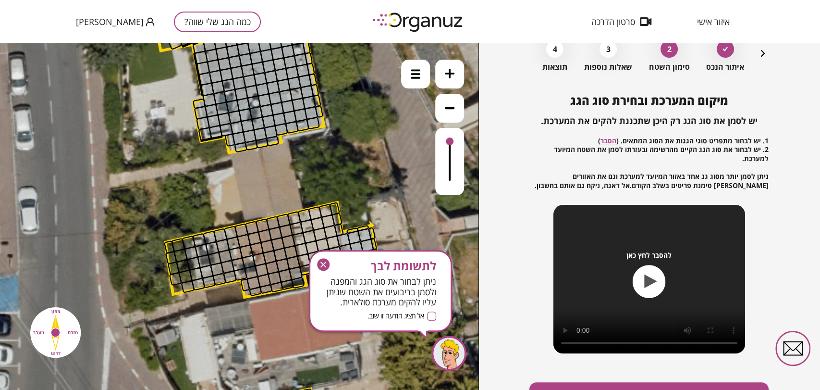
click at [323, 263] on icon "button" at bounding box center [324, 264] width 6 height 6
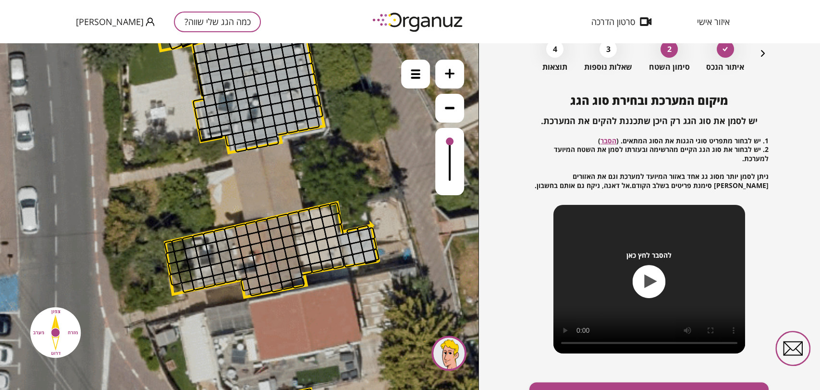
click at [765, 52] on icon "button" at bounding box center [763, 54] width 12 height 12
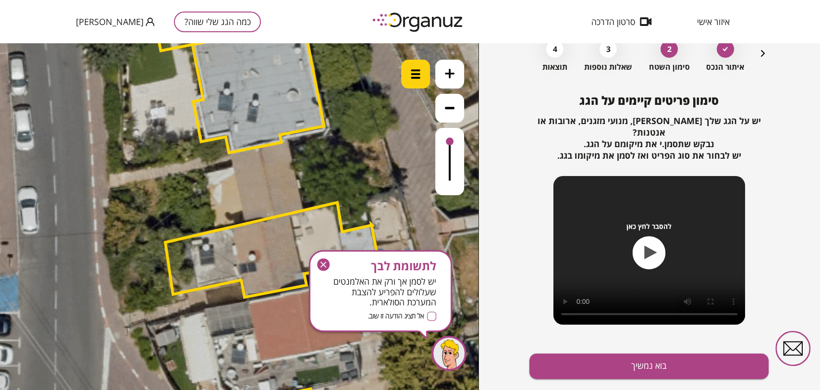
click at [408, 74] on div at bounding box center [415, 74] width 29 height 29
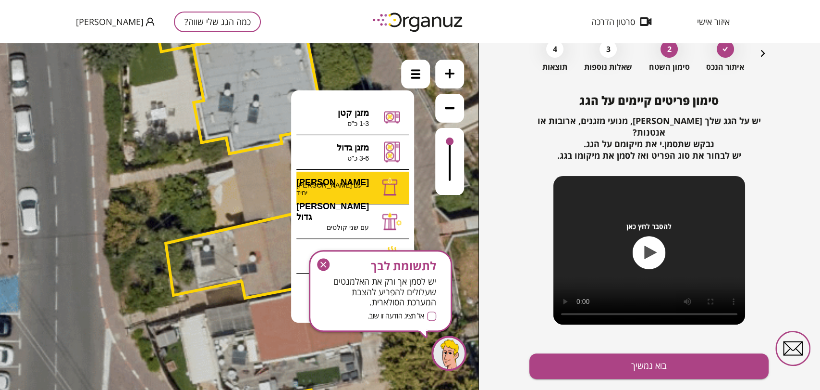
click at [346, 183] on div ".st0 { fill: #FFFFFF; } א" at bounding box center [239, 216] width 479 height 346
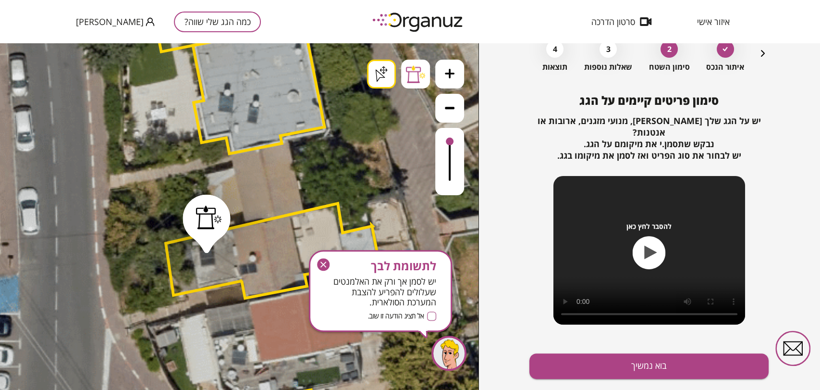
drag, startPoint x: 328, startPoint y: 264, endPoint x: 328, endPoint y: 221, distance: 43.7
click at [328, 264] on icon "button" at bounding box center [323, 264] width 12 height 12
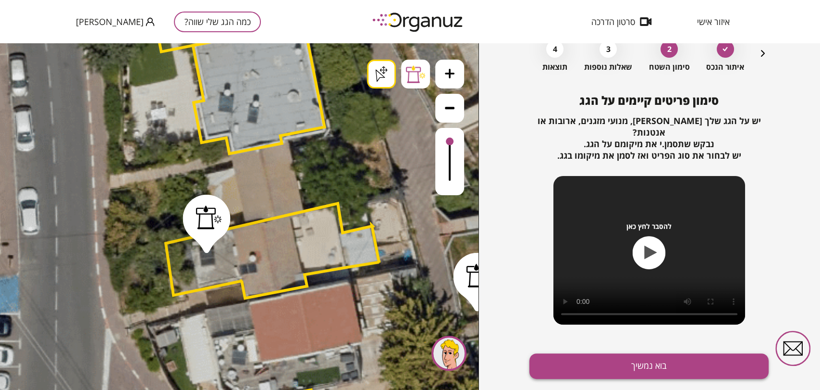
click at [567, 353] on button "בוא נמשיך" at bounding box center [649, 365] width 239 height 25
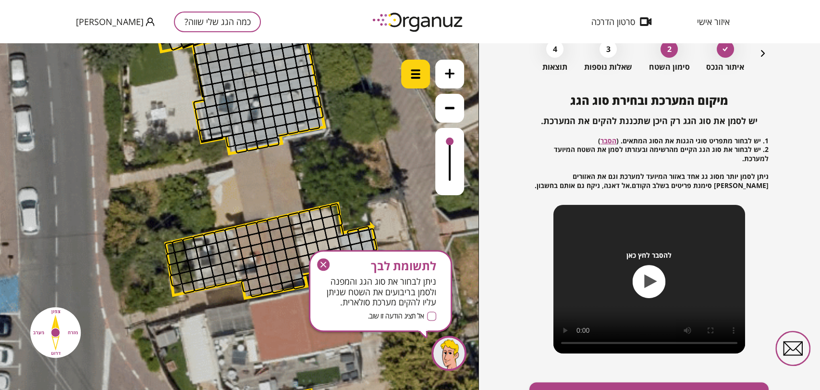
click at [423, 78] on div at bounding box center [415, 74] width 29 height 29
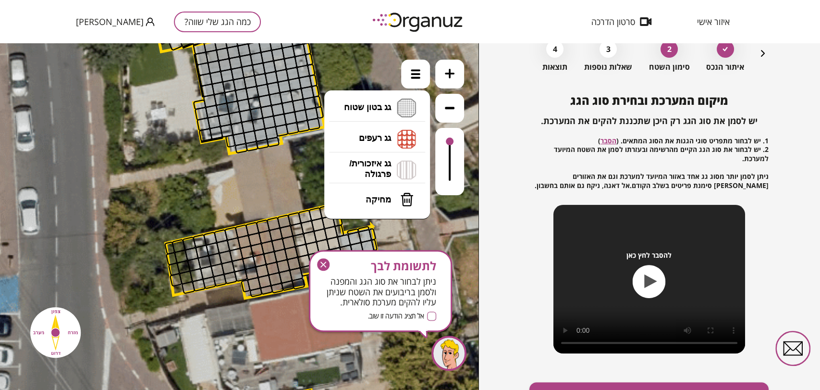
click at [385, 118] on li "גג בטון שטוח מפלס א א מפלס ב ב מפלס ג ג" at bounding box center [377, 108] width 101 height 31
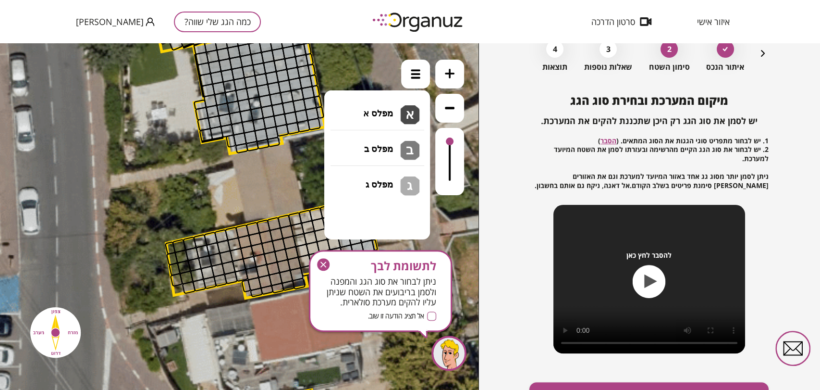
click at [383, 120] on div ".st0 { fill: #FFFFFF; } .st0 { fill: #FFFFFF; }" at bounding box center [239, 216] width 479 height 346
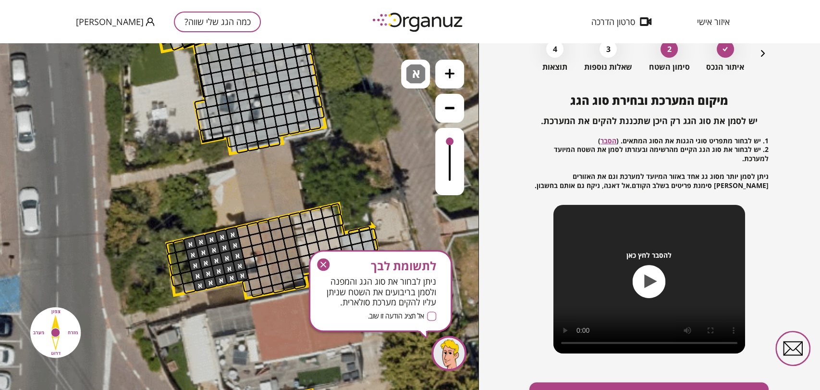
drag, startPoint x: 201, startPoint y: 284, endPoint x: 212, endPoint y: 235, distance: 50.2
click at [407, 77] on img at bounding box center [415, 73] width 19 height 19
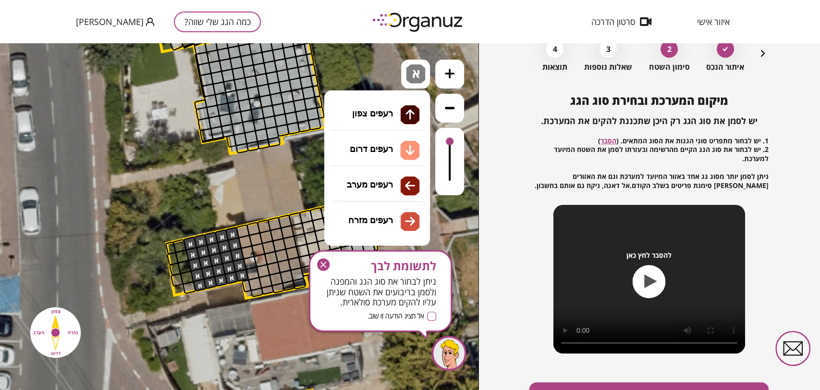
click at [388, 131] on li "גג רעפים רעפים צפון רעפים דרום רעפים מערב רעפים מזרח" at bounding box center [377, 138] width 101 height 31
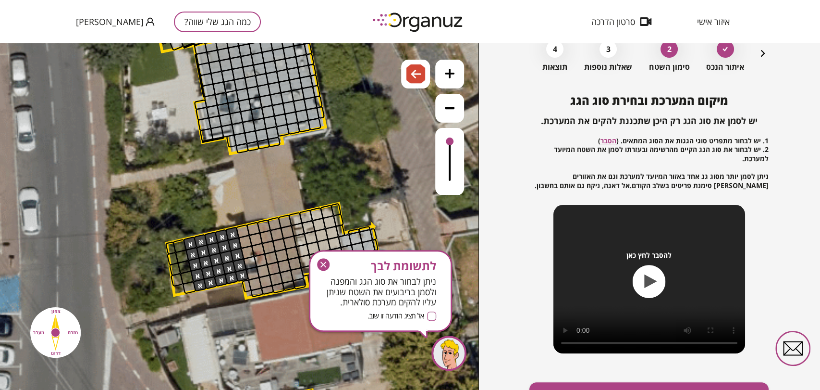
click at [381, 177] on div ".st0 { fill: #FFFFFF; } .st0 { fill: #FFFFFF; }" at bounding box center [239, 216] width 479 height 346
drag, startPoint x: 191, startPoint y: 286, endPoint x: 180, endPoint y: 290, distance: 11.9
click at [180, 290] on div ".st0 { fill: #FFFFFF; } .st0 { fill: #FFFFFF; }" at bounding box center [280, 209] width 1460 height 1460
click at [321, 262] on icon "button" at bounding box center [324, 264] width 6 height 6
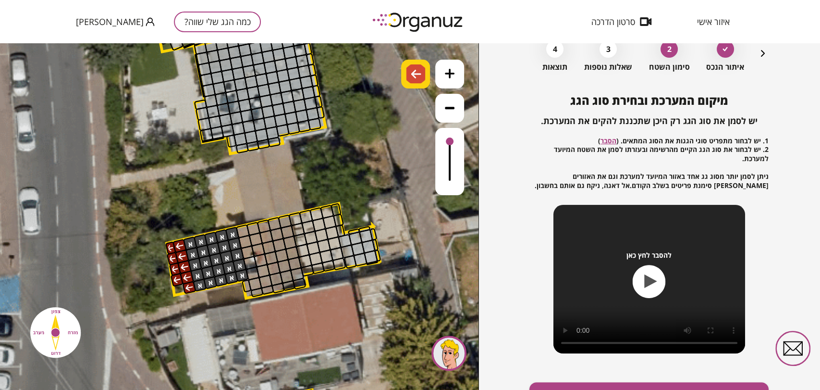
click at [414, 73] on img at bounding box center [416, 74] width 10 height 12
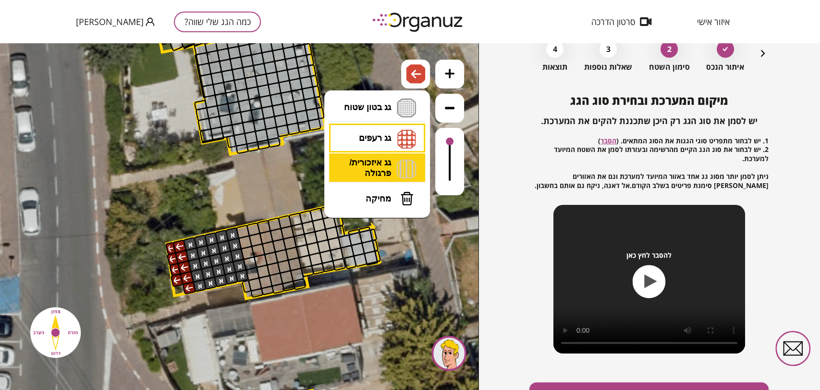
click at [374, 162] on li "גג איזכורית/ פרגולה איזכורית צפון איזכורית דרום איזכורית מערב איזכורית מזרח" at bounding box center [377, 168] width 101 height 31
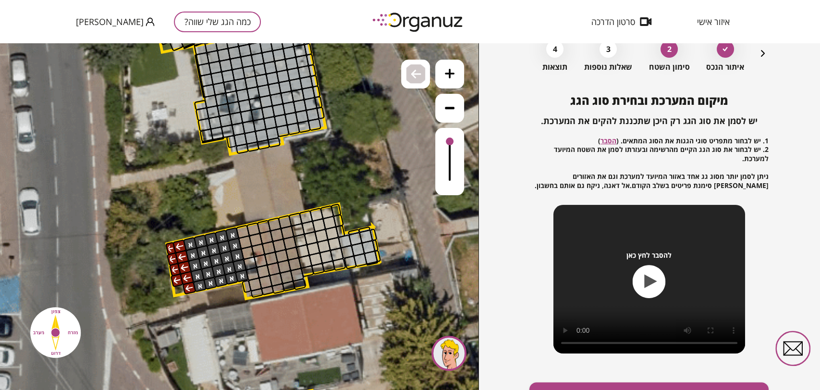
click at [389, 181] on div ".st0 { fill: #FFFFFF; } .st0 { fill: #FFFFFF; }" at bounding box center [239, 216] width 479 height 346
drag, startPoint x: 178, startPoint y: 245, endPoint x: 181, endPoint y: 290, distance: 45.7
click at [181, 290] on div ".st0 { fill: #FFFFFF; } .st0 { fill: #FFFFFF; }" at bounding box center [280, 209] width 1460 height 1460
click at [414, 78] on img at bounding box center [416, 74] width 10 height 12
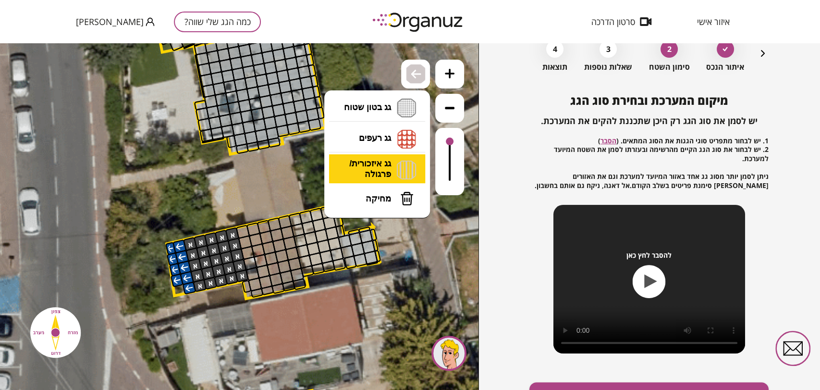
click at [376, 161] on li "גג איזכורית/ פרגולה איזכורית צפון איזכורית דרום איזכורית מערב איזכורית מזרח" at bounding box center [377, 169] width 101 height 30
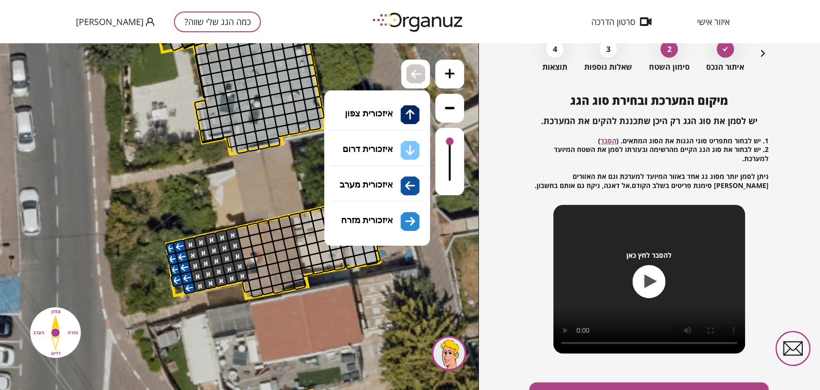
click at [392, 227] on div ".st0 { fill: #FFFFFF; } .st0 { fill: #FFFFFF; }" at bounding box center [239, 216] width 479 height 346
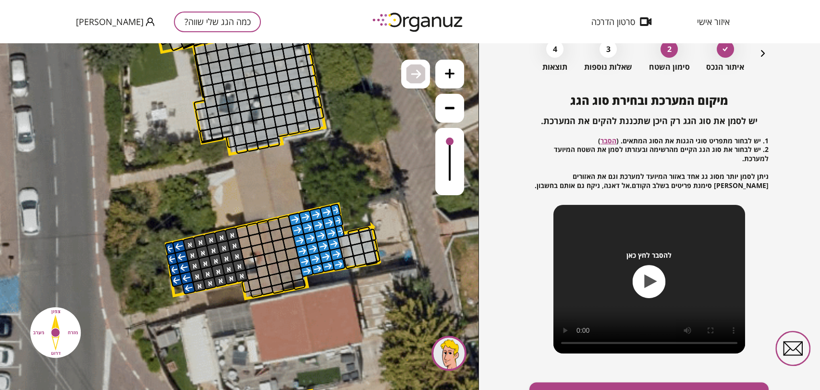
drag, startPoint x: 294, startPoint y: 216, endPoint x: 337, endPoint y: 226, distance: 43.8
drag, startPoint x: 345, startPoint y: 240, endPoint x: 357, endPoint y: 242, distance: 12.2
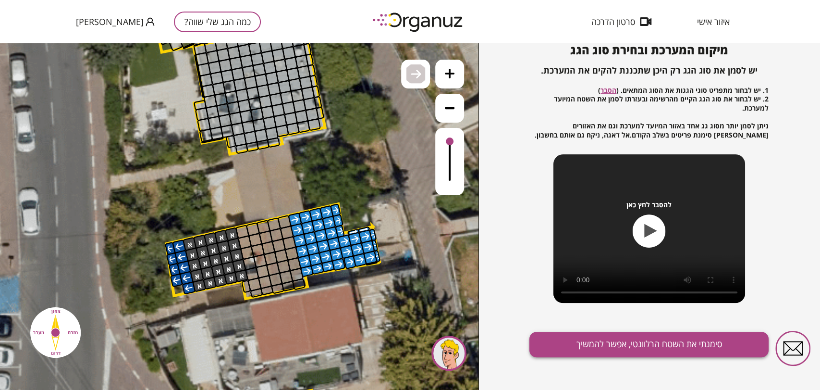
click at [600, 344] on button "סימנתי את השטח הרלוונטי, אפשר להמשיך" at bounding box center [649, 344] width 239 height 25
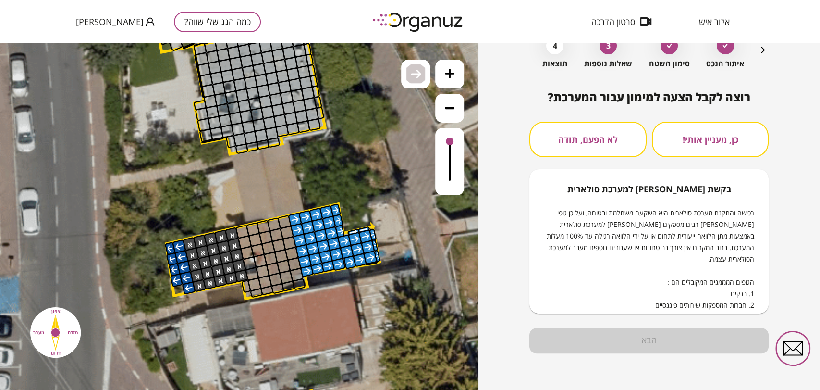
scroll to position [57, 0]
click at [583, 139] on button "לא הפעם, תודה" at bounding box center [588, 140] width 117 height 36
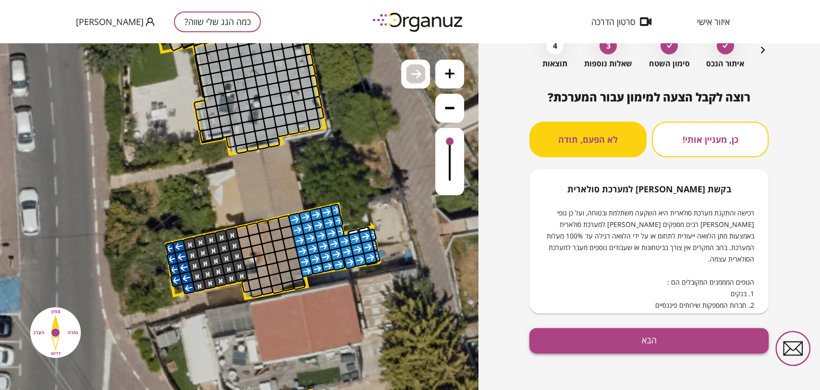
click at [618, 339] on button "הבא" at bounding box center [649, 340] width 239 height 25
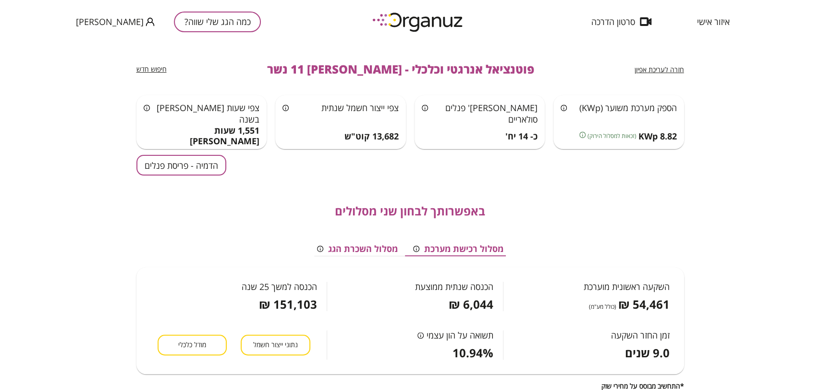
click at [185, 159] on button "הדמיה - פריסת פנלים" at bounding box center [181, 165] width 90 height 21
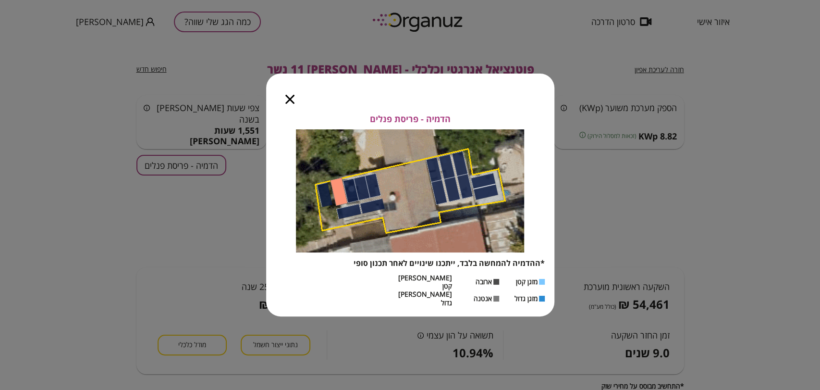
click at [292, 104] on icon "button" at bounding box center [289, 99] width 9 height 9
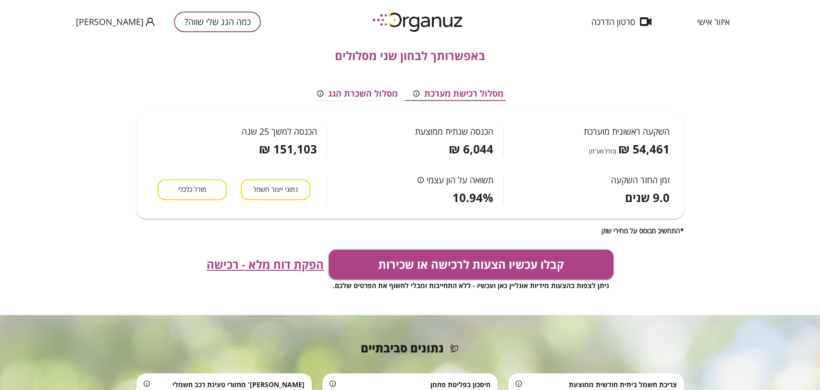
scroll to position [160, 0]
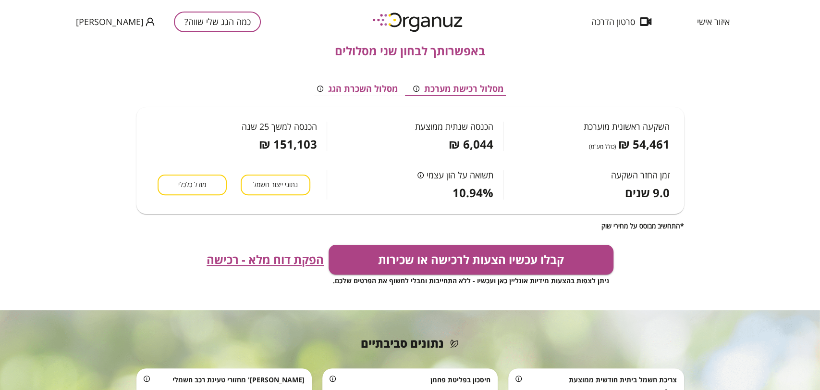
click at [244, 259] on span "הפקת דוח מלא - רכישה" at bounding box center [265, 259] width 117 height 13
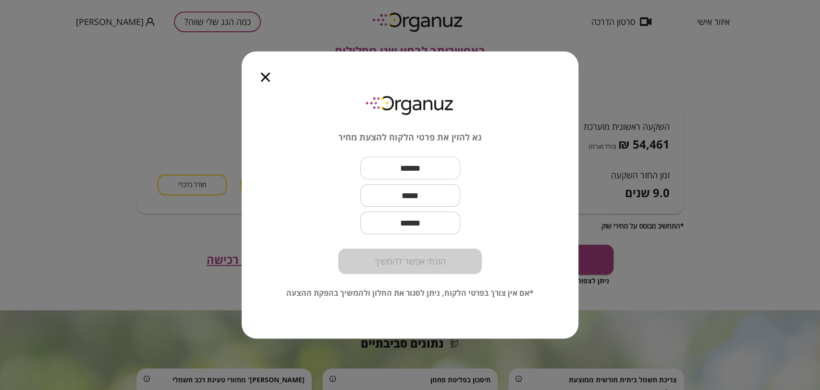
click at [266, 78] on icon "button" at bounding box center [265, 77] width 9 height 9
